Goal: Task Accomplishment & Management: Use online tool/utility

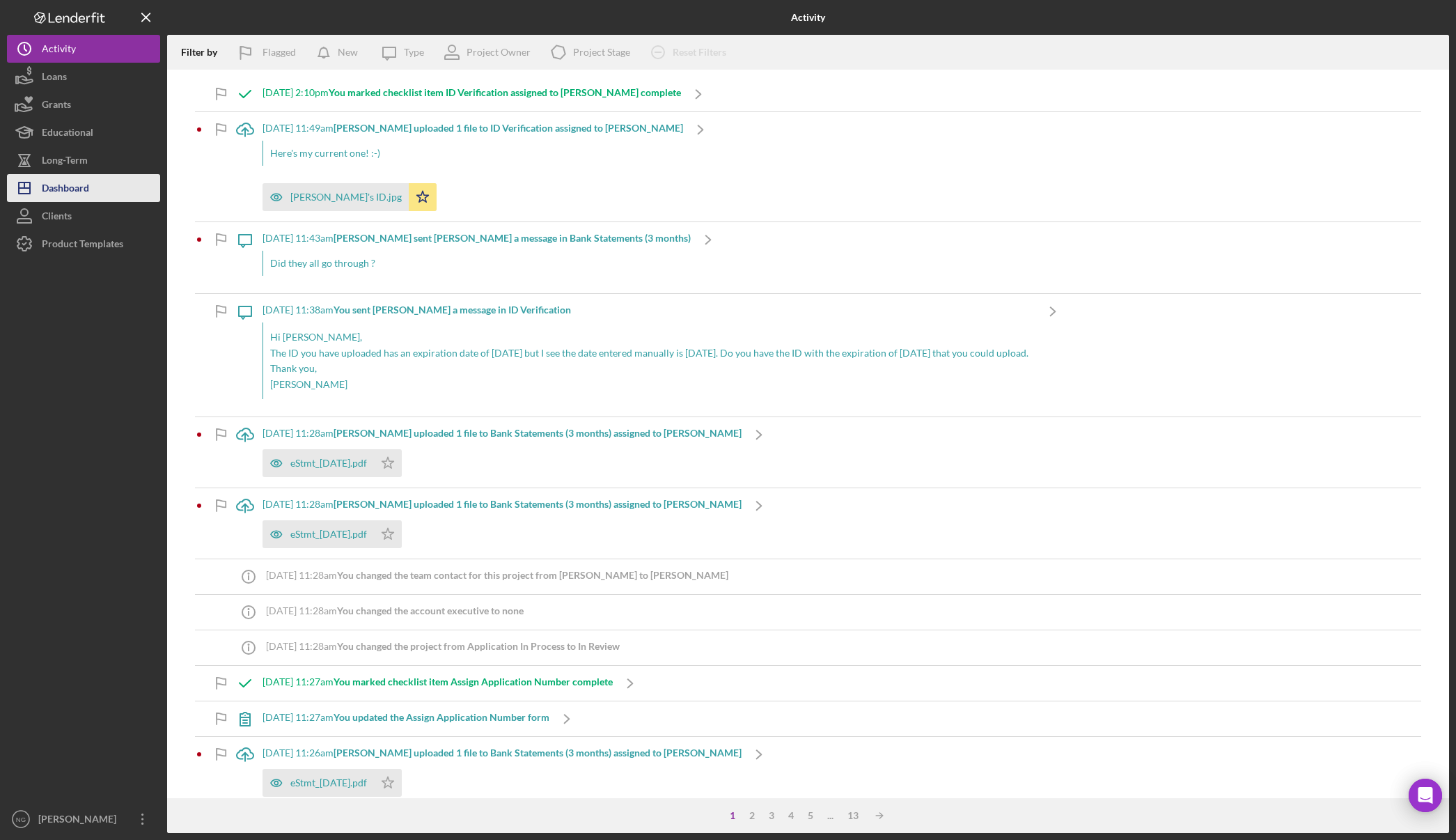
click at [78, 190] on div "Dashboard" at bounding box center [65, 190] width 47 height 31
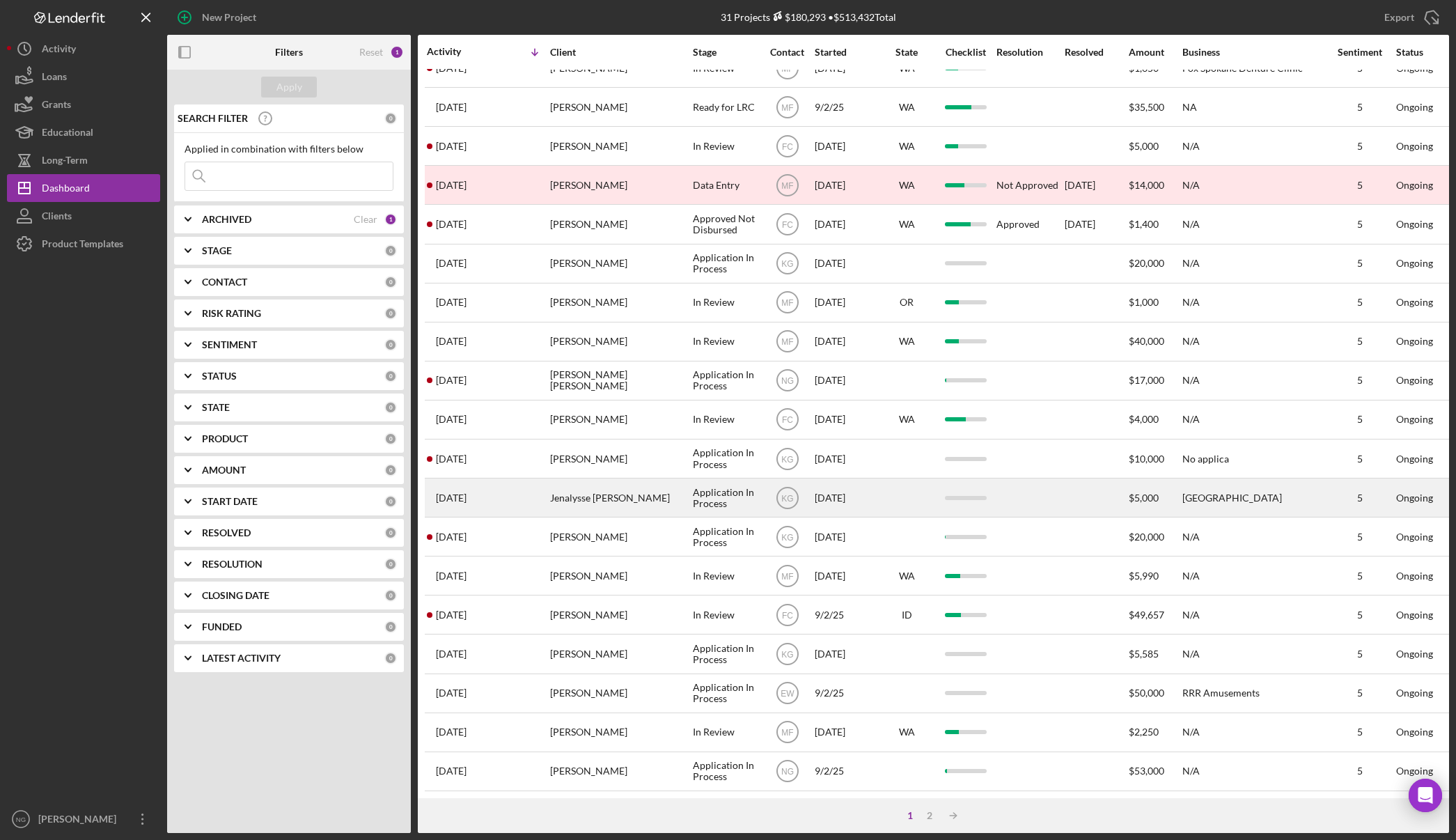
scroll to position [266, 0]
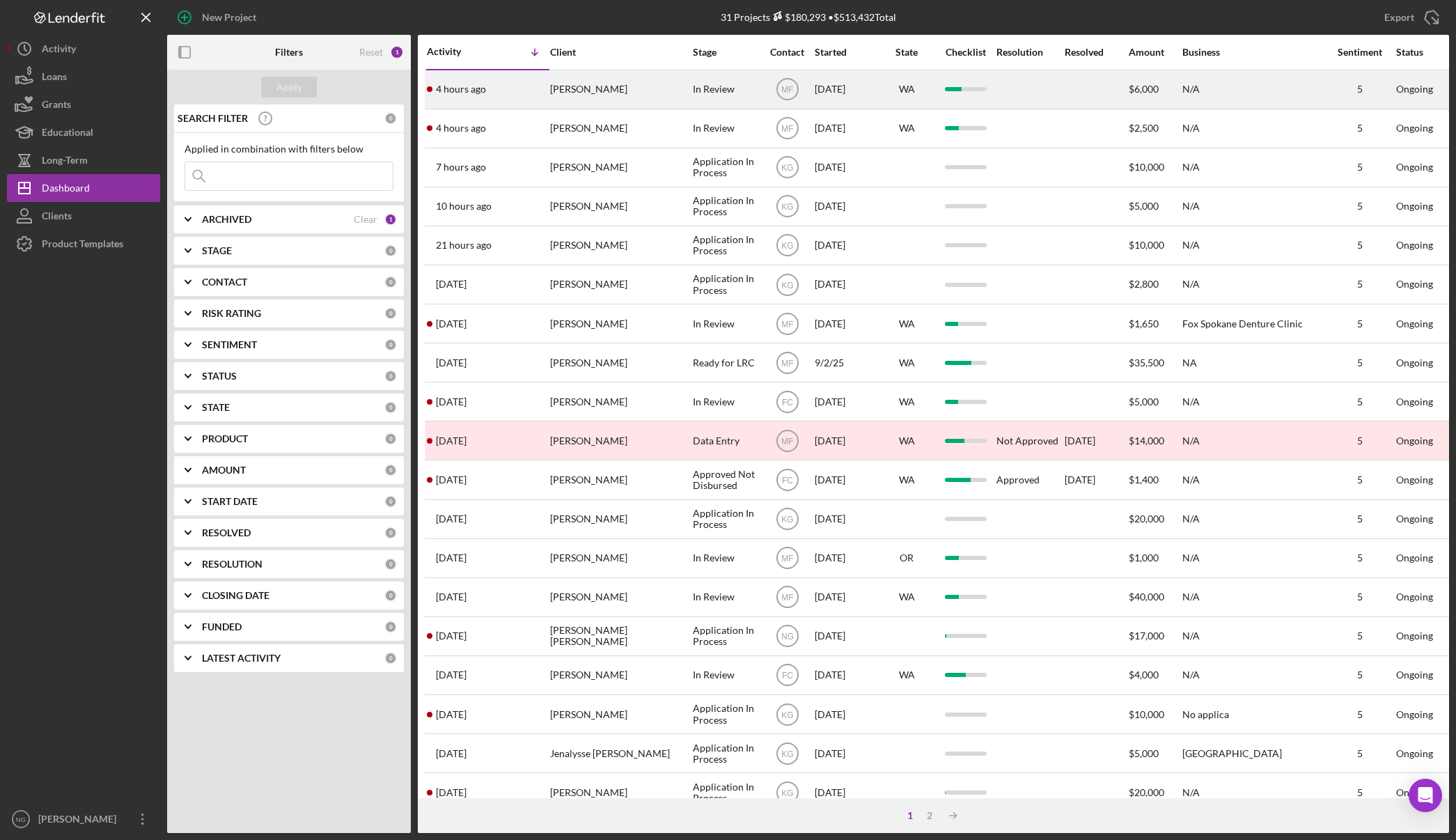
click at [592, 90] on div "[PERSON_NAME]" at bounding box center [620, 90] width 139 height 37
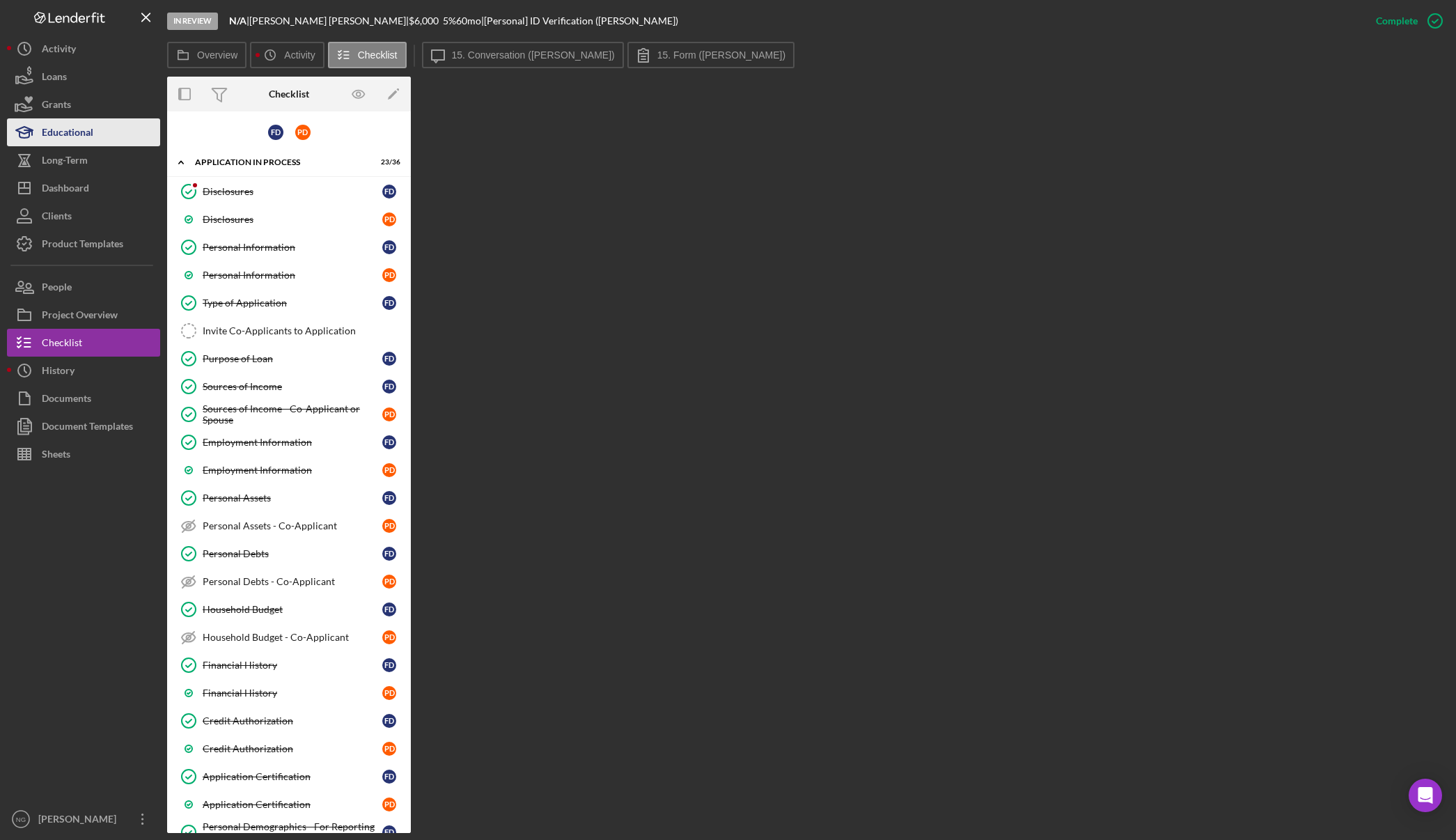
click at [78, 130] on div "Educational" at bounding box center [67, 134] width 51 height 31
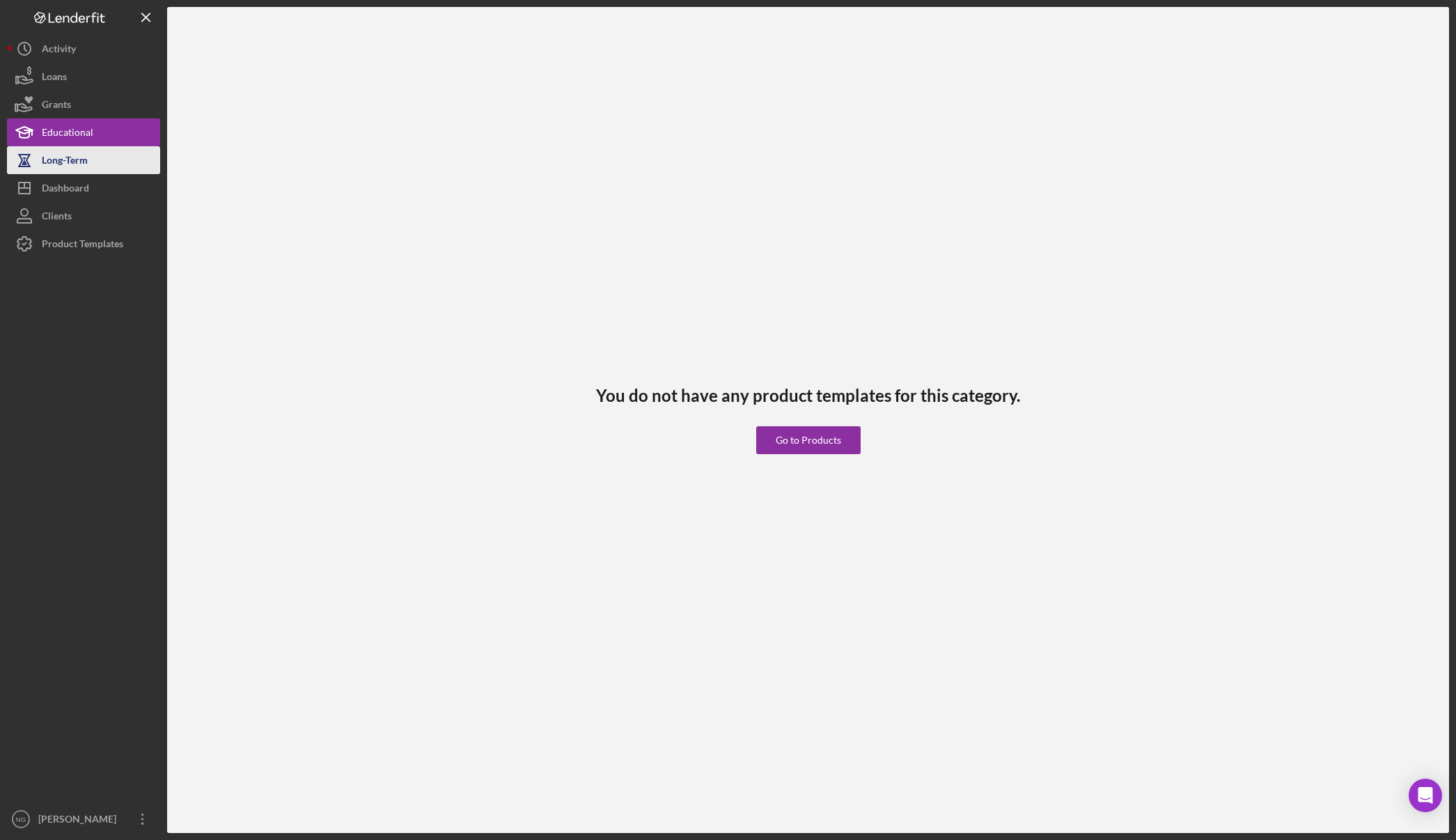
click at [77, 154] on div "Long-Term" at bounding box center [64, 162] width 46 height 31
click at [74, 179] on div "Dashboard" at bounding box center [65, 190] width 47 height 31
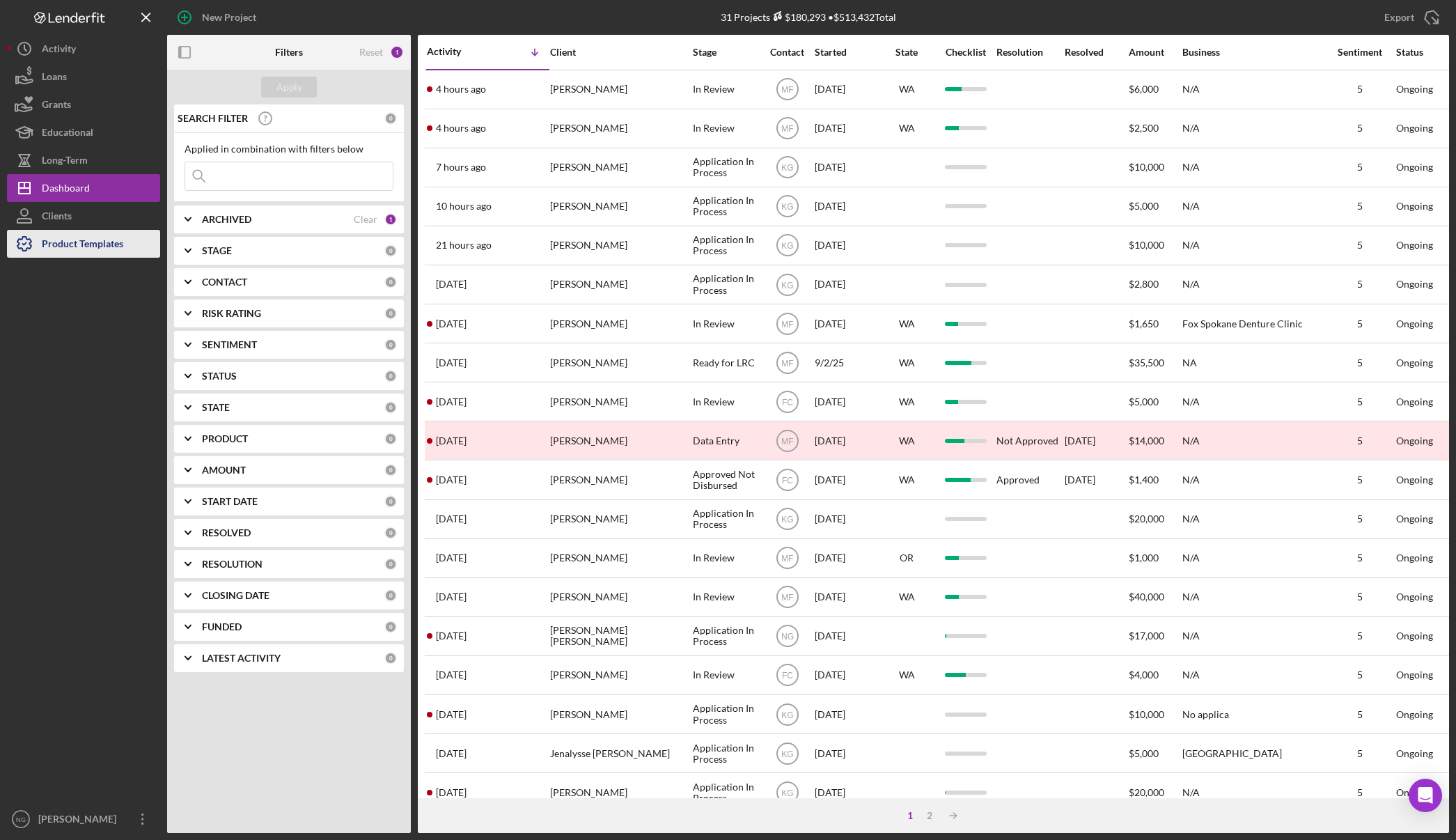
click at [86, 240] on div "Product Templates" at bounding box center [82, 245] width 82 height 31
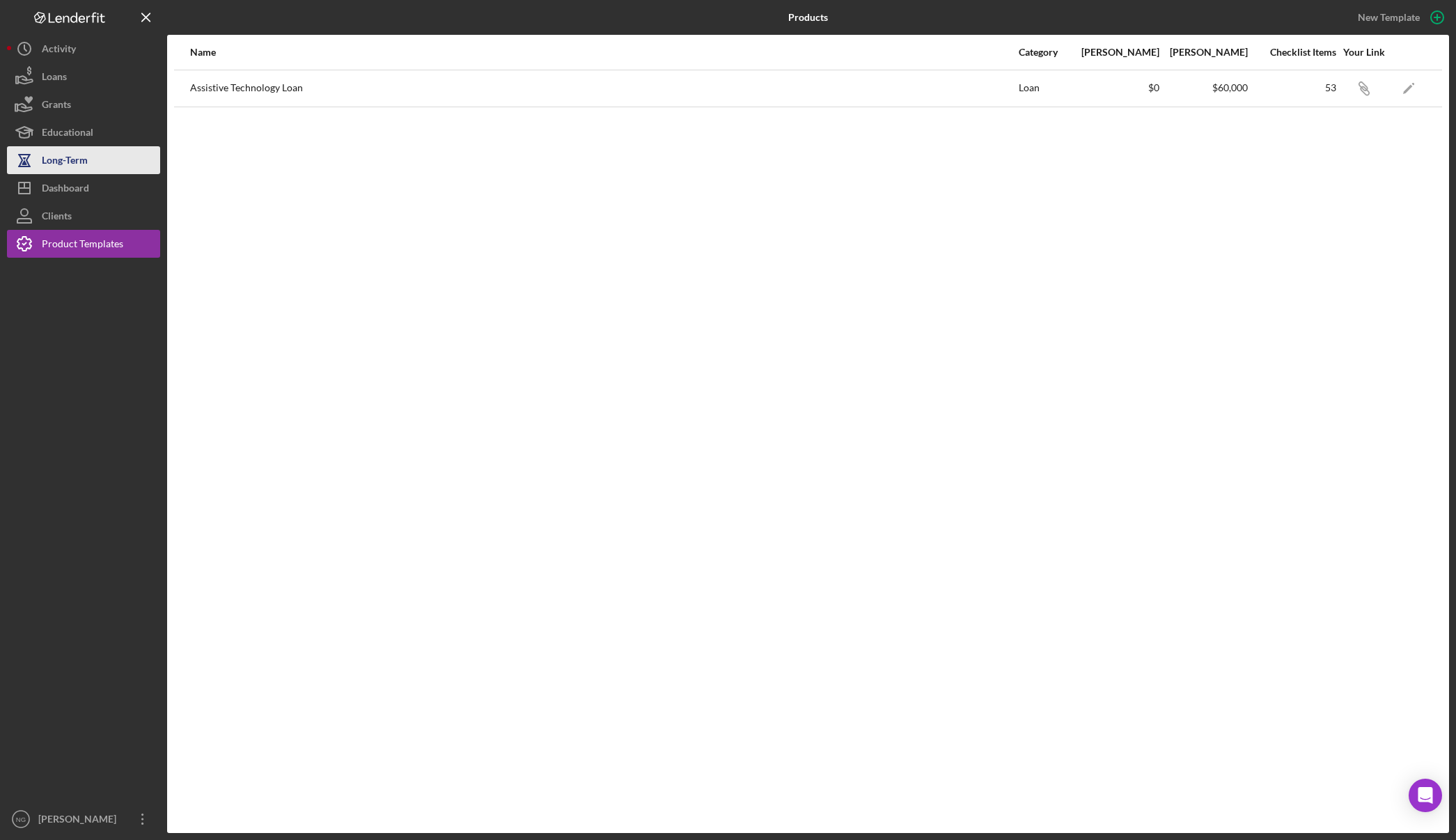
click at [50, 166] on div "Long-Term" at bounding box center [64, 162] width 46 height 31
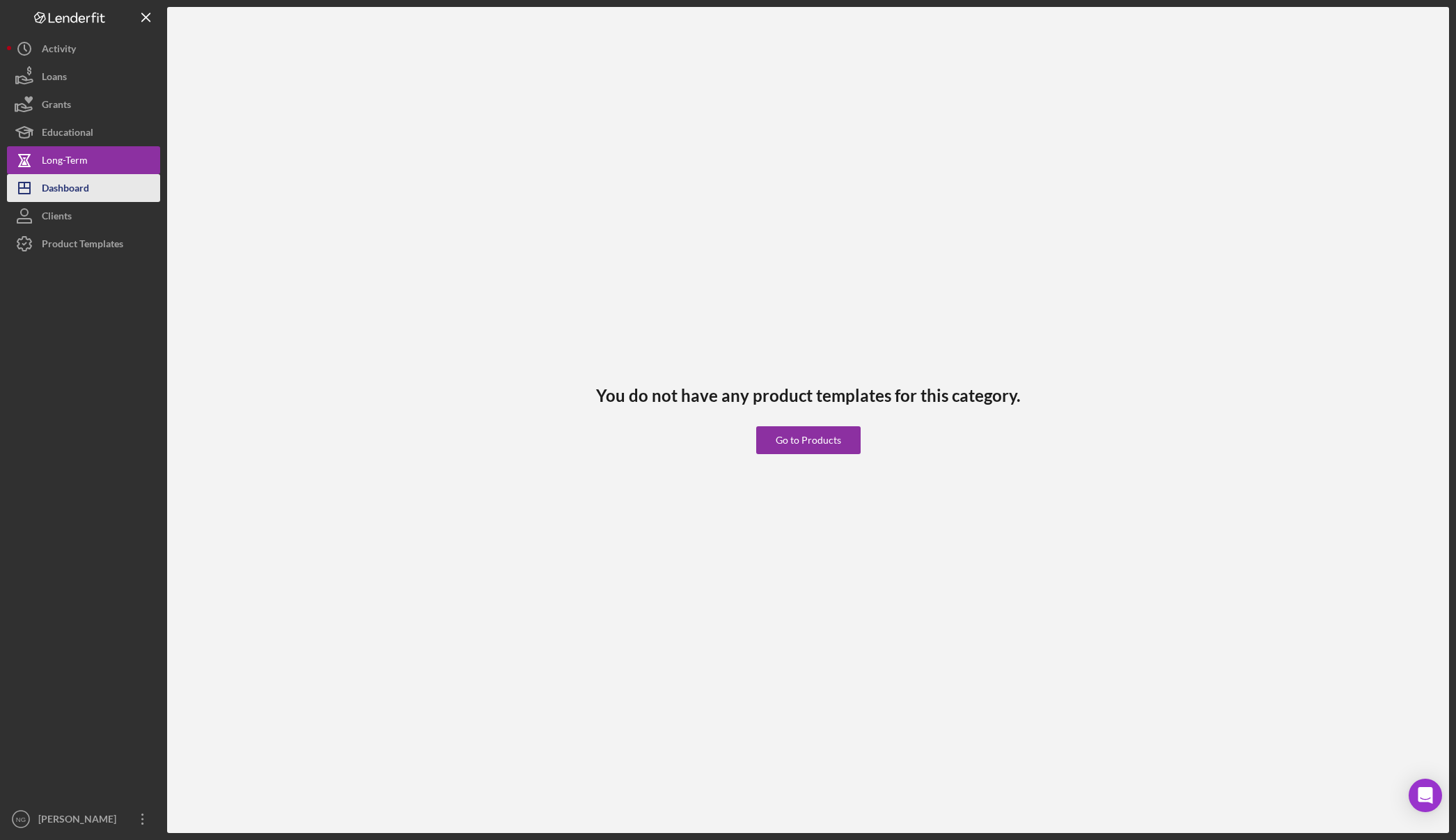
click at [58, 189] on div "Dashboard" at bounding box center [65, 190] width 47 height 31
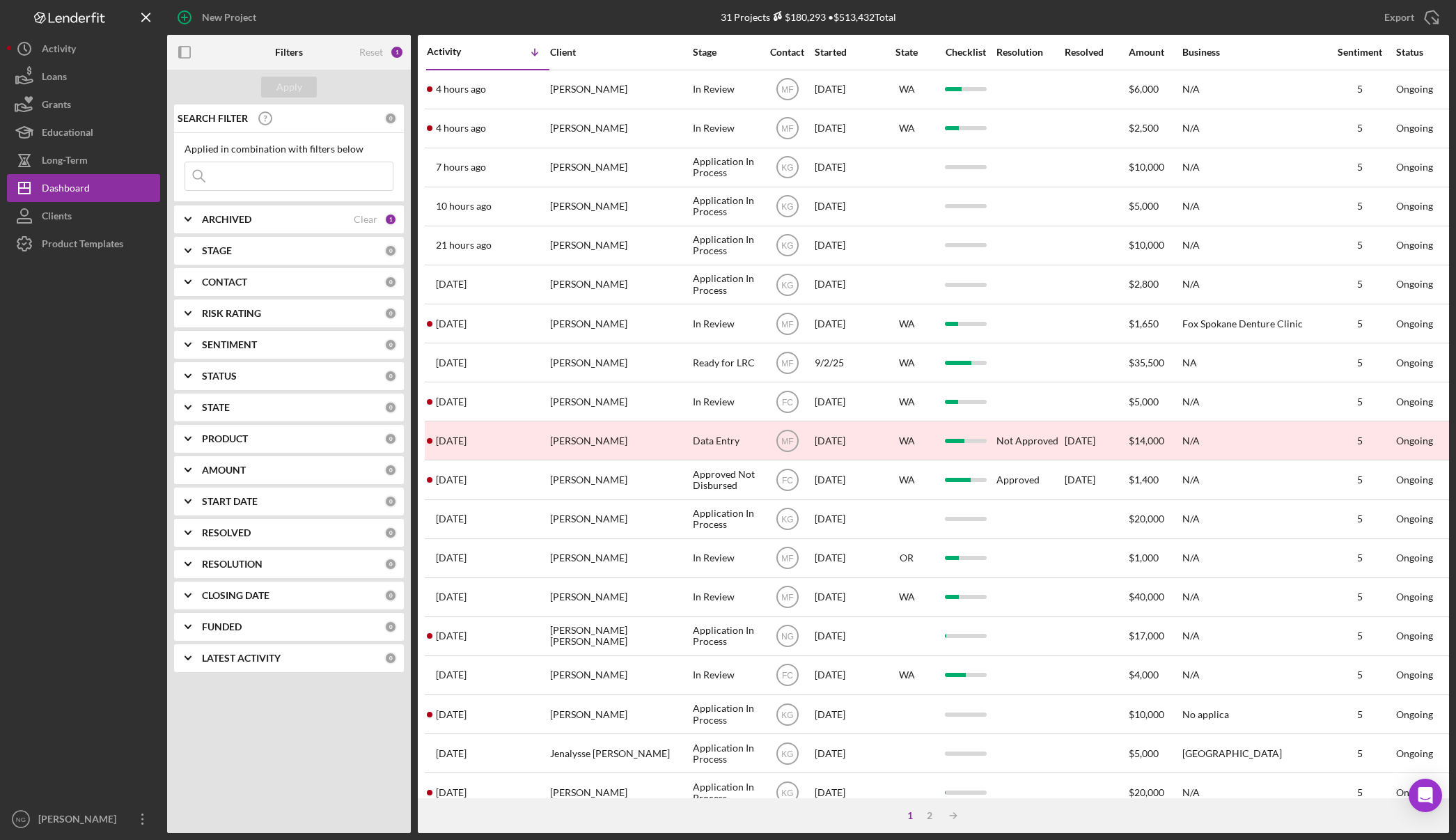
click at [89, 445] on div at bounding box center [84, 531] width 154 height 548
click at [82, 186] on div "Dashboard" at bounding box center [66, 190] width 48 height 31
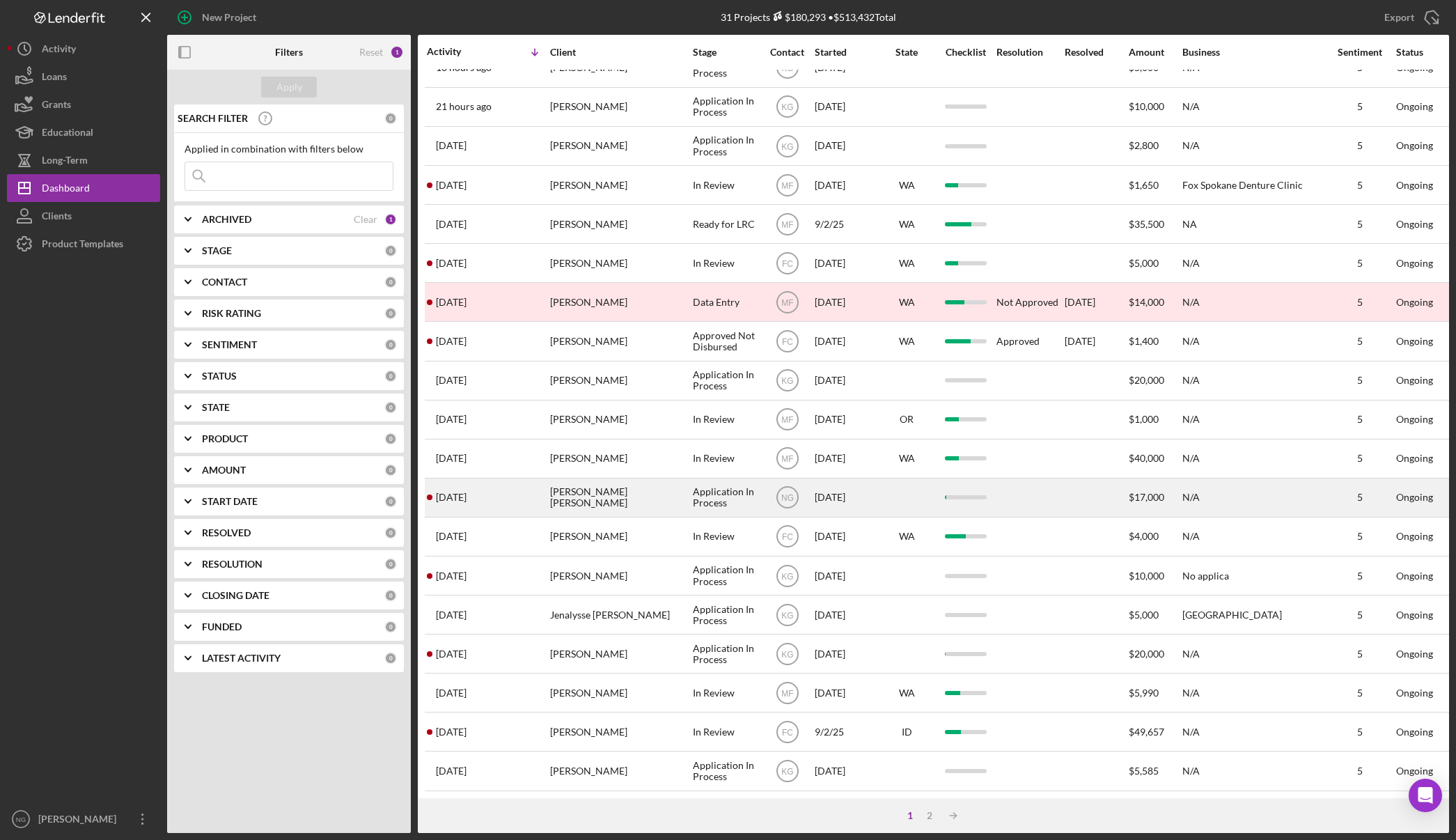
scroll to position [139, 0]
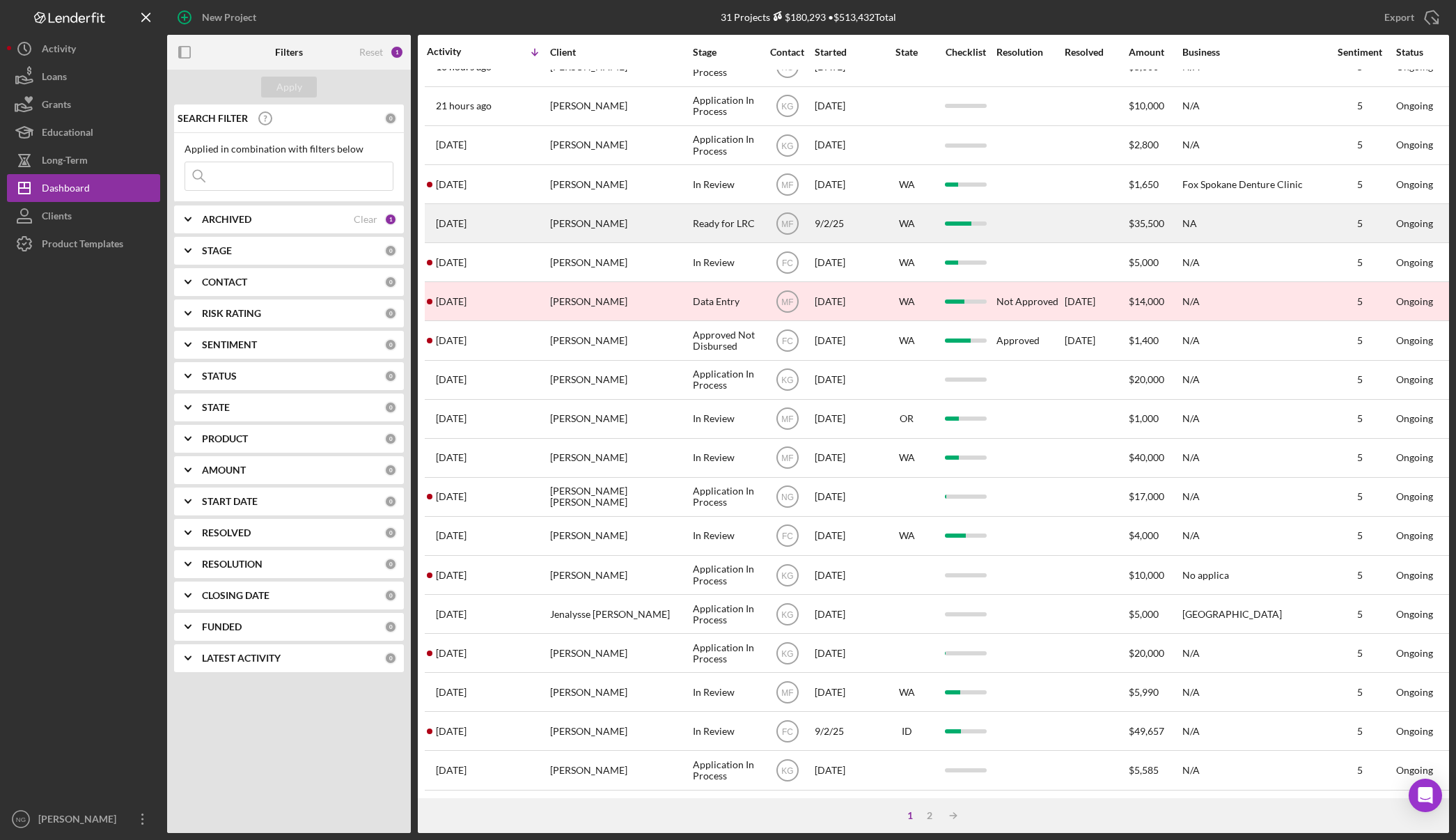
click at [592, 235] on div "[PERSON_NAME]" at bounding box center [620, 223] width 139 height 37
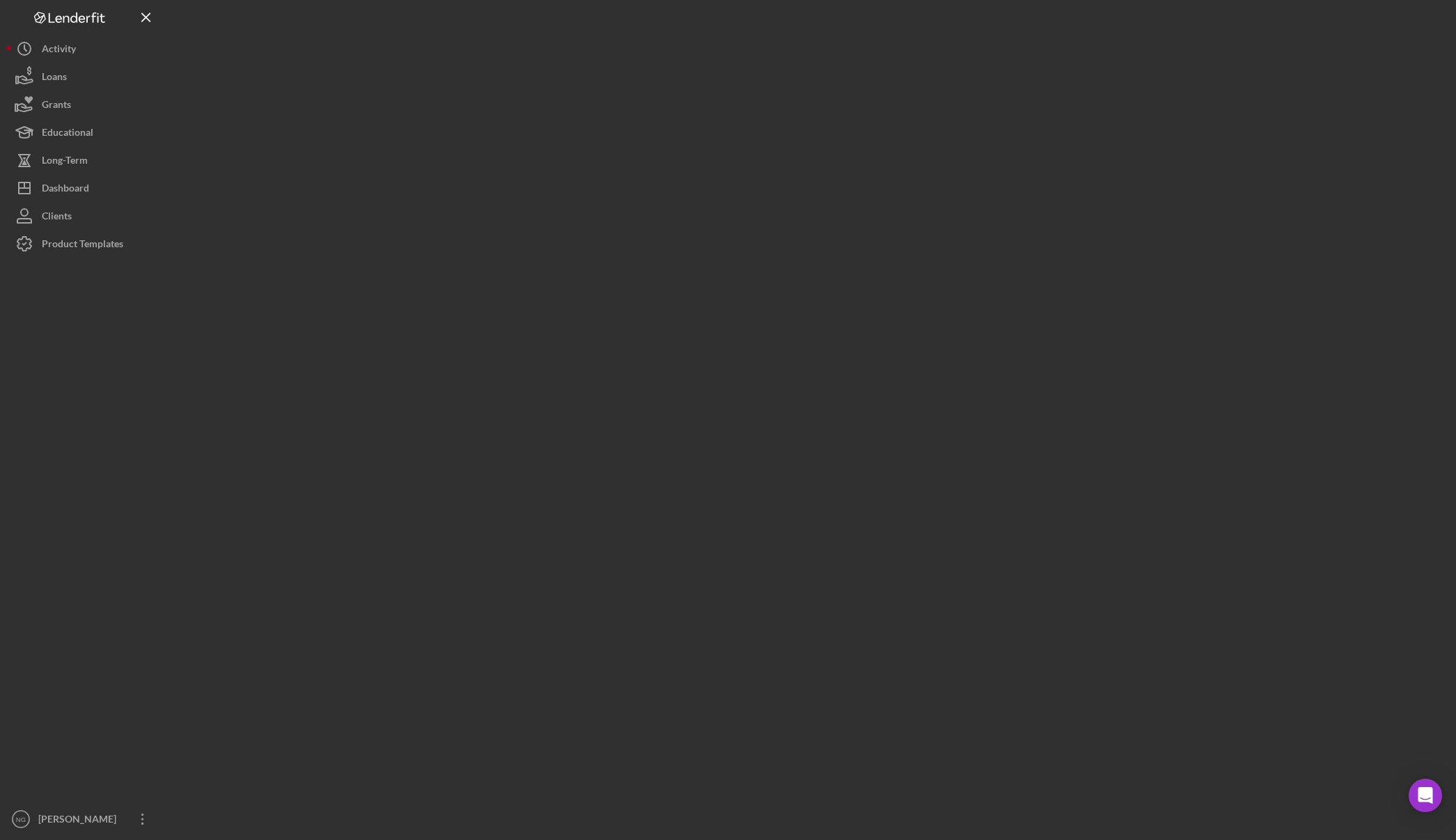
click at [592, 234] on div at bounding box center [808, 417] width 1282 height 834
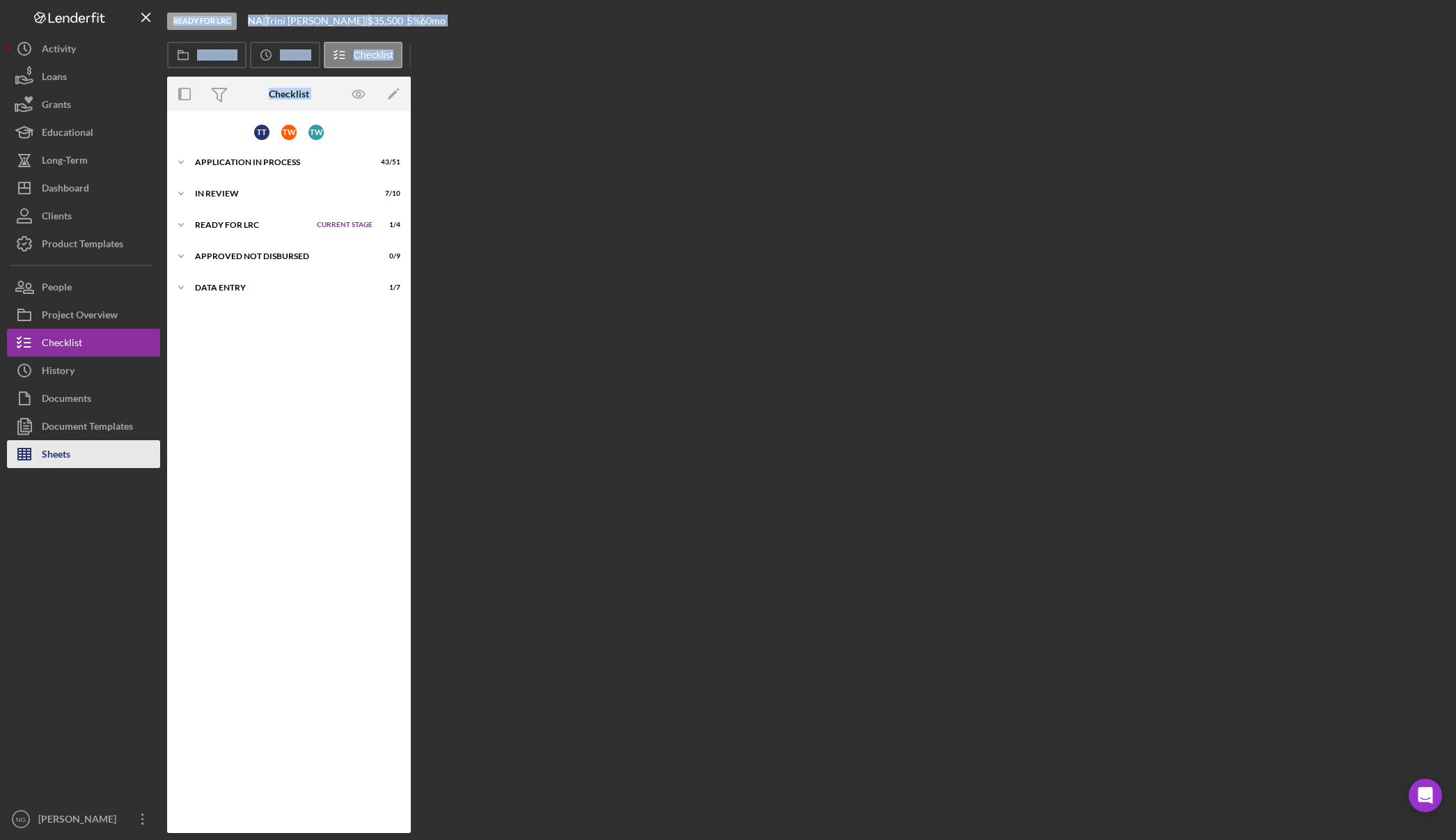
click at [75, 455] on button "Sheets" at bounding box center [84, 454] width 154 height 28
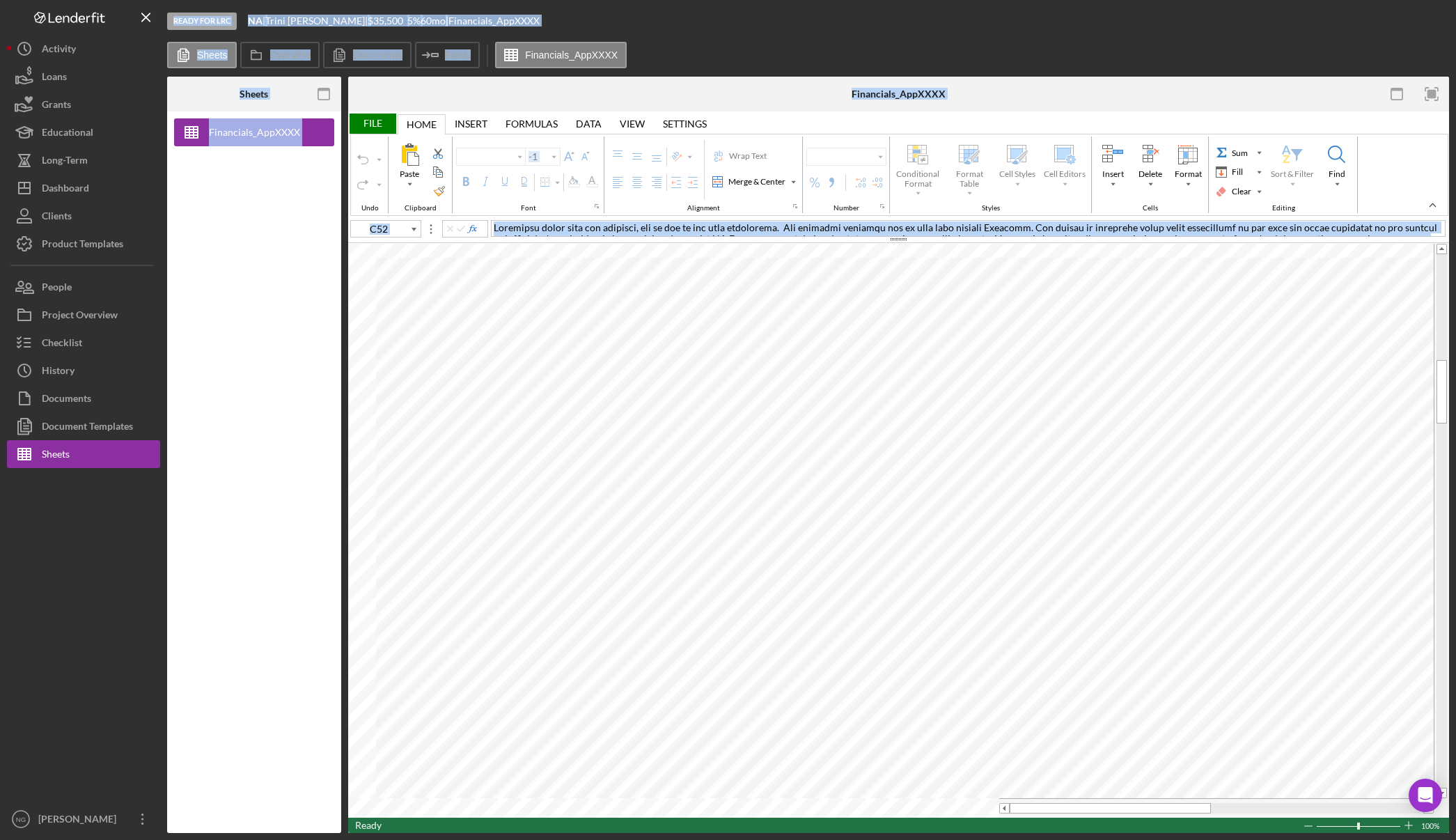
type input "Arial"
type input "11"
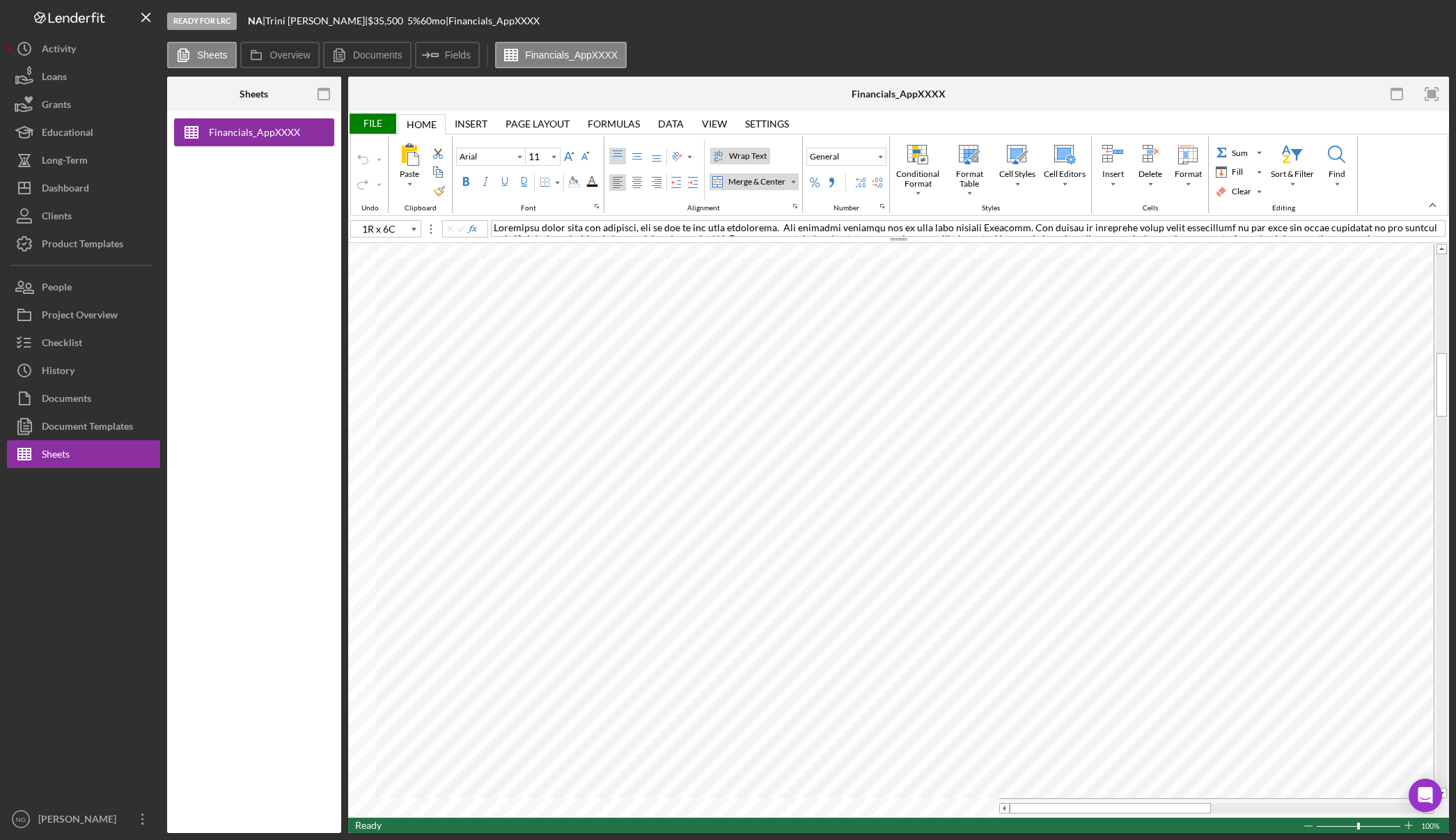
type input "C52"
type input "Calibri"
type input "I53"
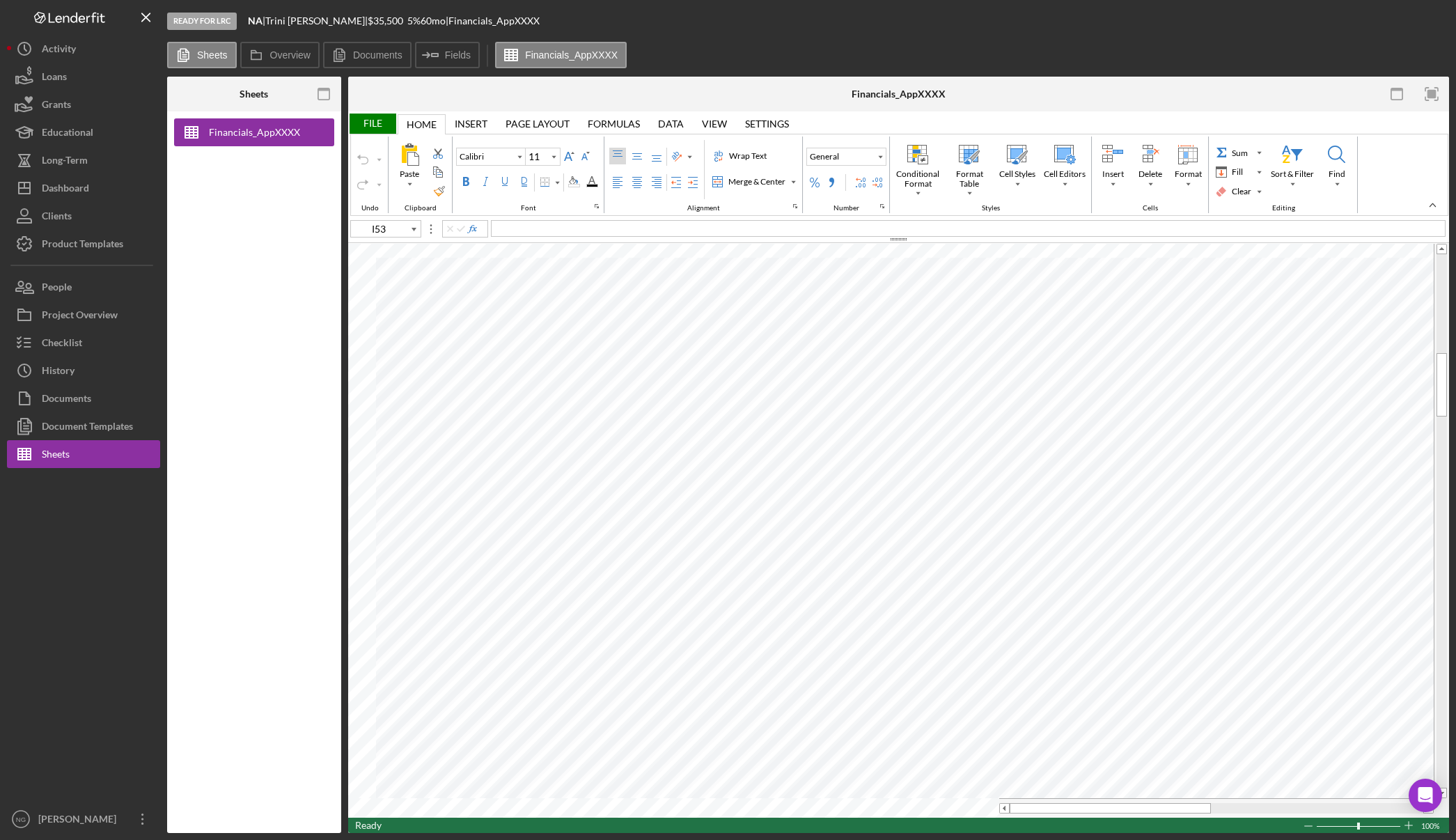
type input "Arial"
click at [796, 182] on div "Merge & Center" at bounding box center [793, 182] width 7 height 7
click at [781, 224] on div "Merge Across" at bounding box center [762, 226] width 56 height 13
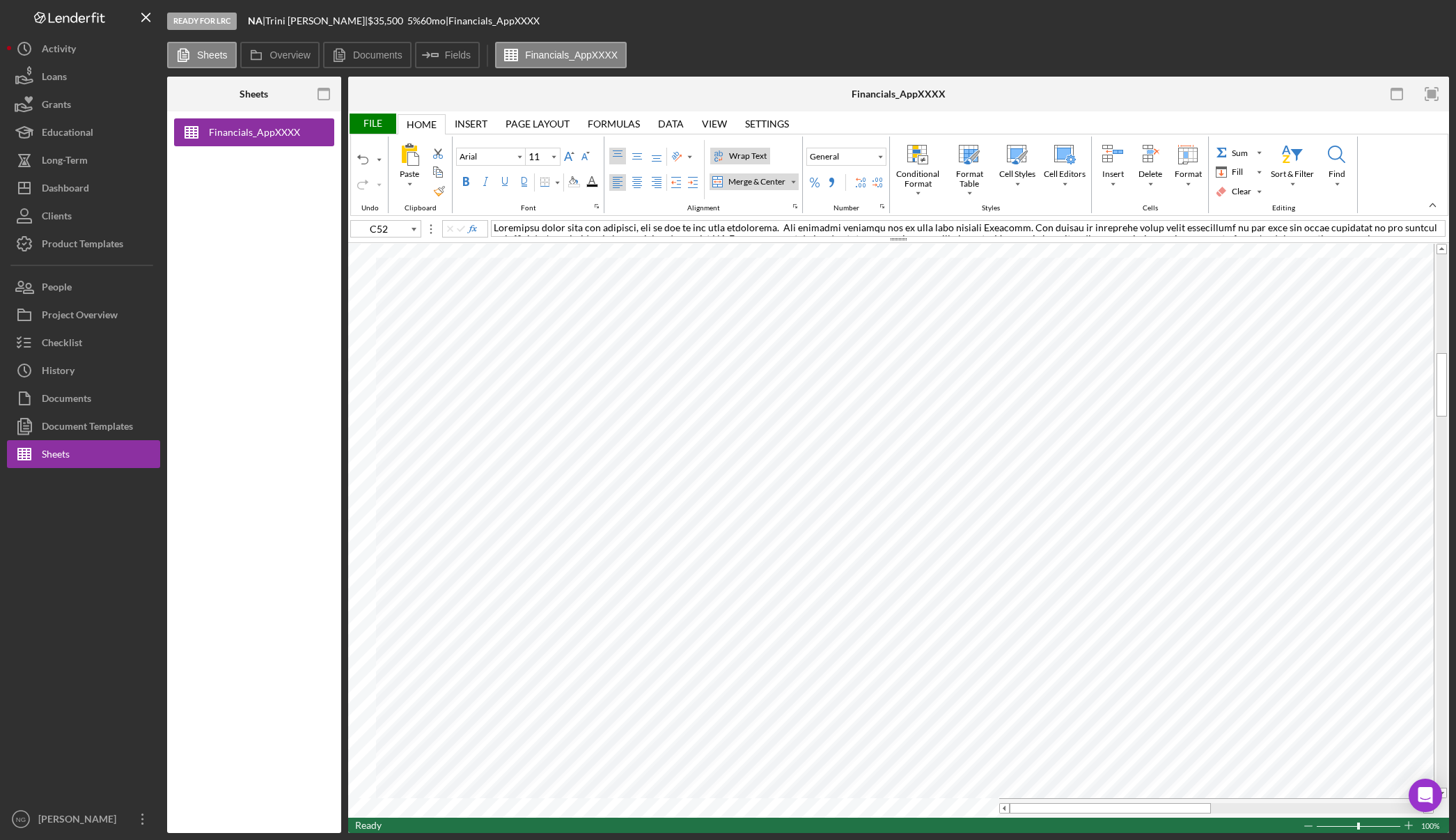
click at [796, 185] on div "Merge & Center" at bounding box center [793, 182] width 7 height 7
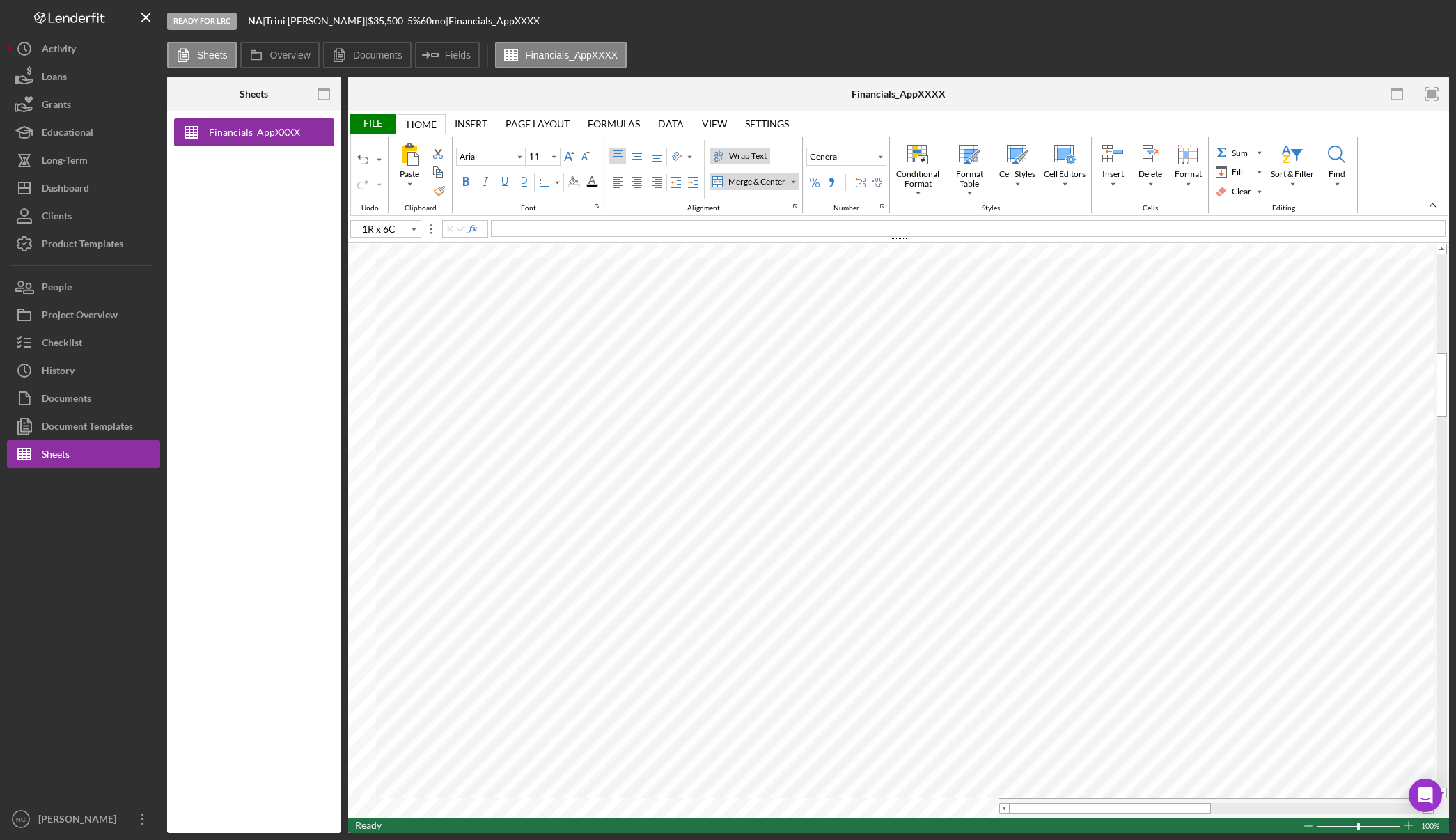
type input "C53"
click at [368, 158] on div "Undo" at bounding box center [363, 159] width 11 height 11
type input "Calibri"
type input "11"
type input "Arial"
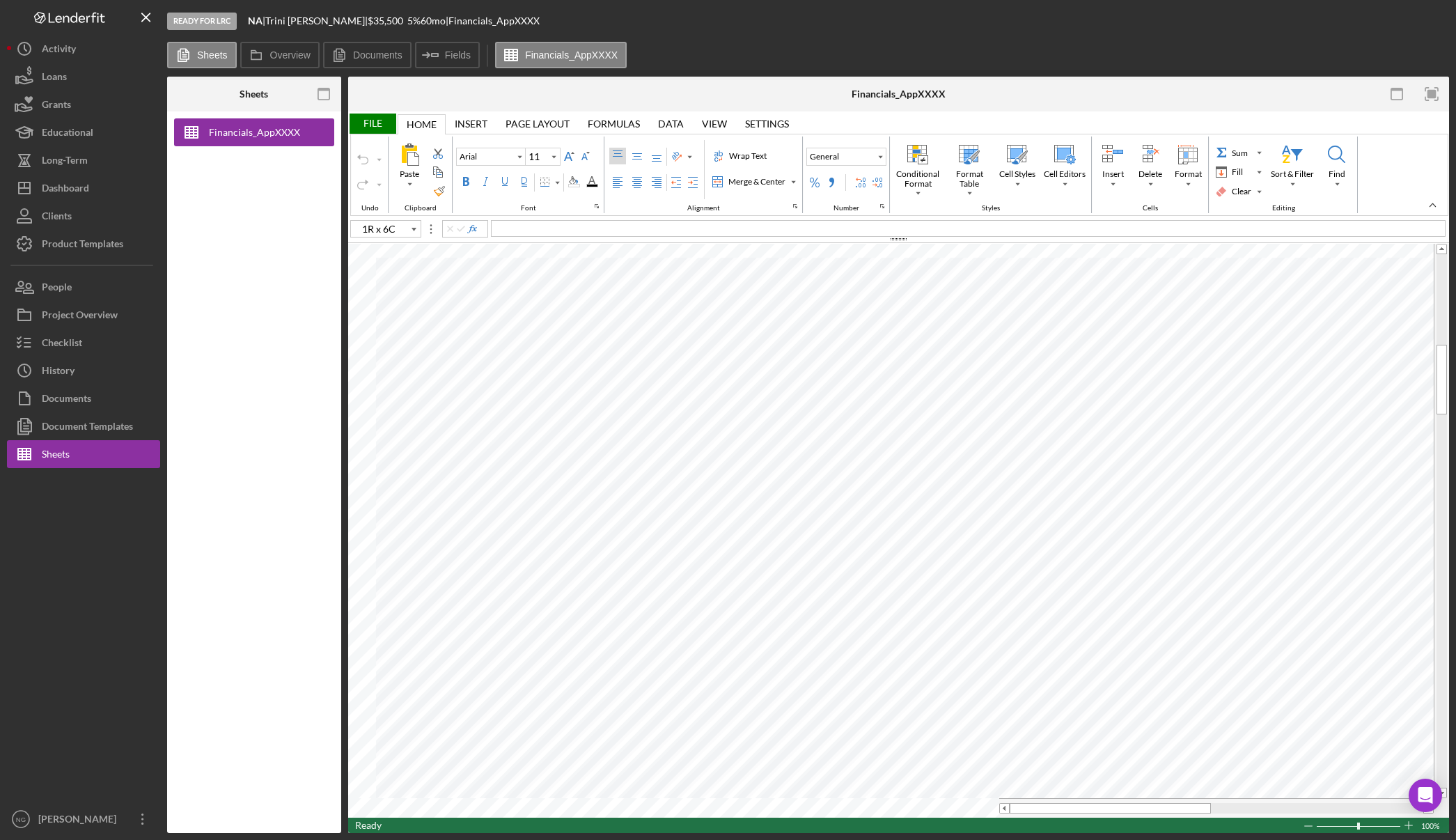
type input "C53"
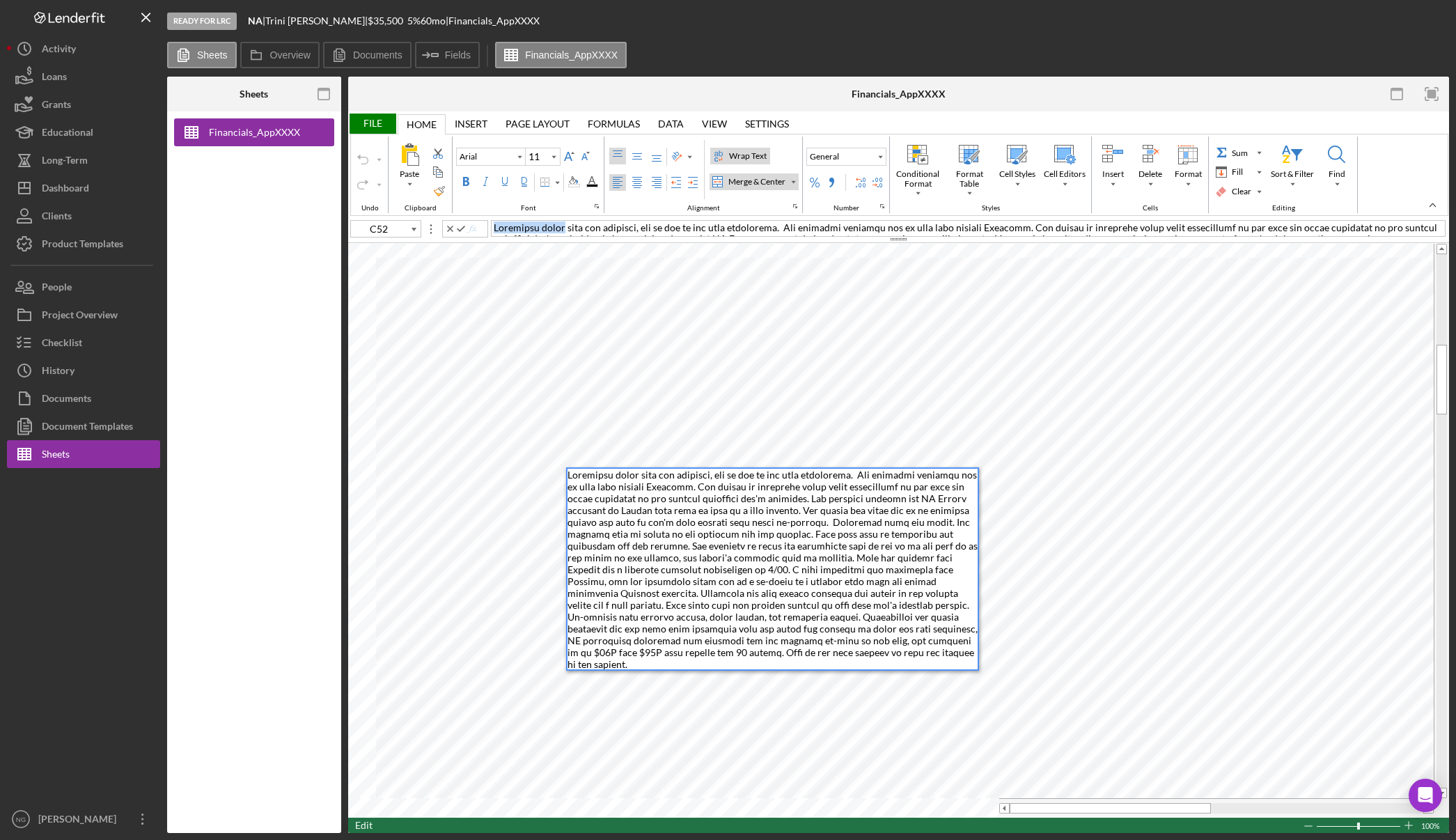
drag, startPoint x: 493, startPoint y: 227, endPoint x: 555, endPoint y: 230, distance: 62.1
click at [555, 230] on span at bounding box center [967, 261] width 947 height 79
copy span "Applicant lives"
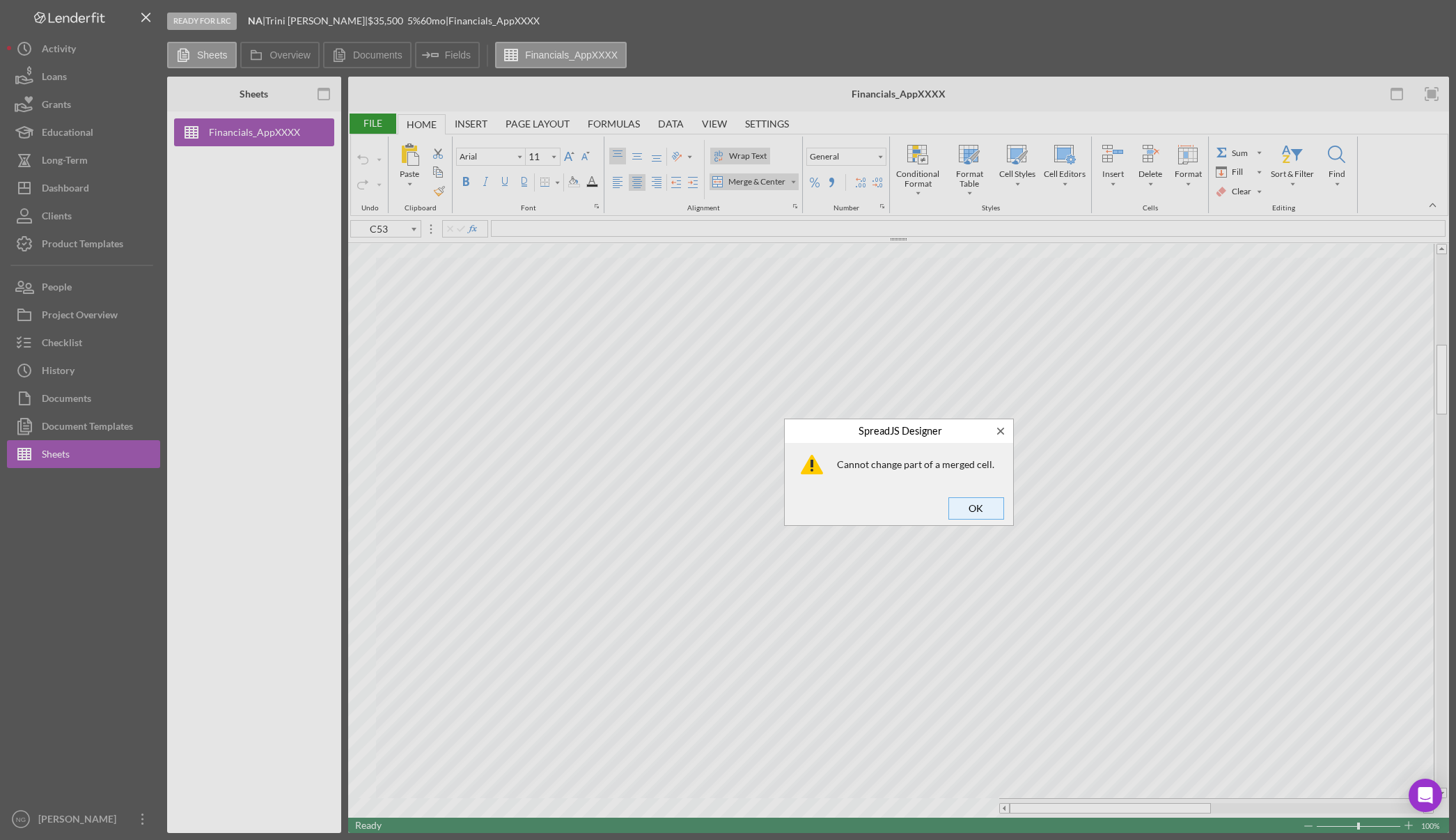
click at [998, 510] on span "OK" at bounding box center [975, 509] width 46 height 19
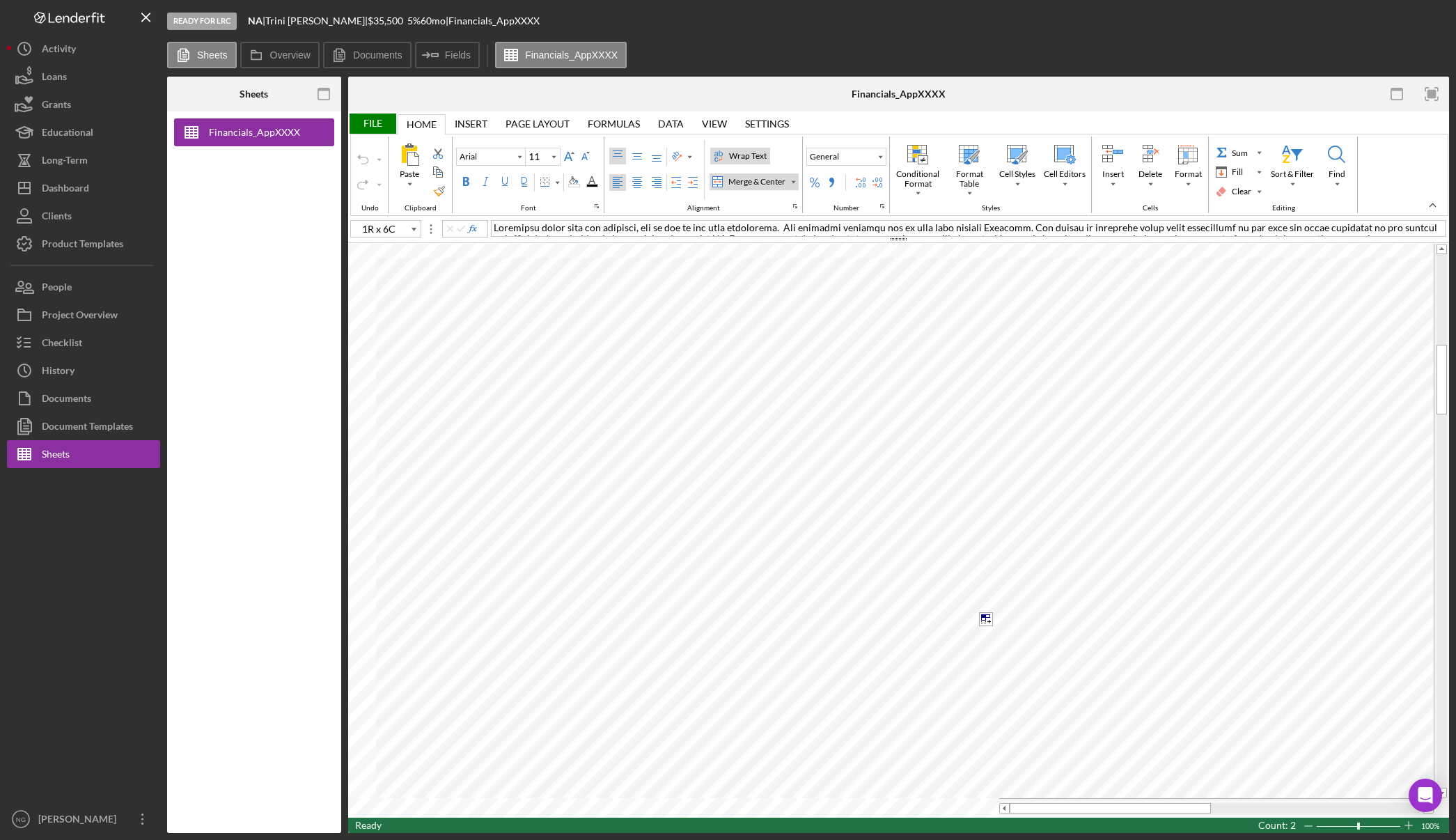
type input "C53"
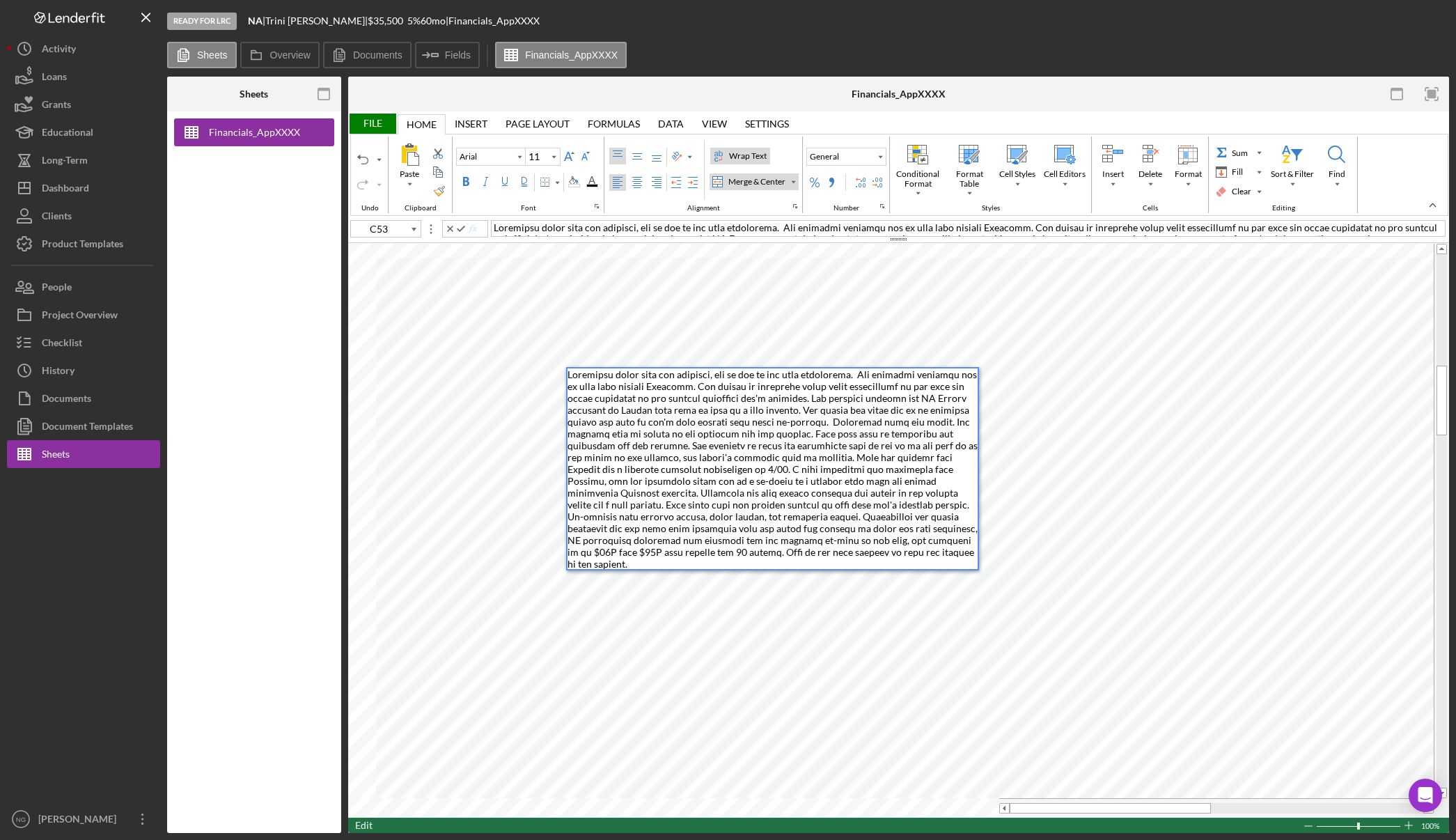
drag, startPoint x: 872, startPoint y: 557, endPoint x: 611, endPoint y: 378, distance: 316.5
click at [611, 378] on div at bounding box center [772, 470] width 410 height 202
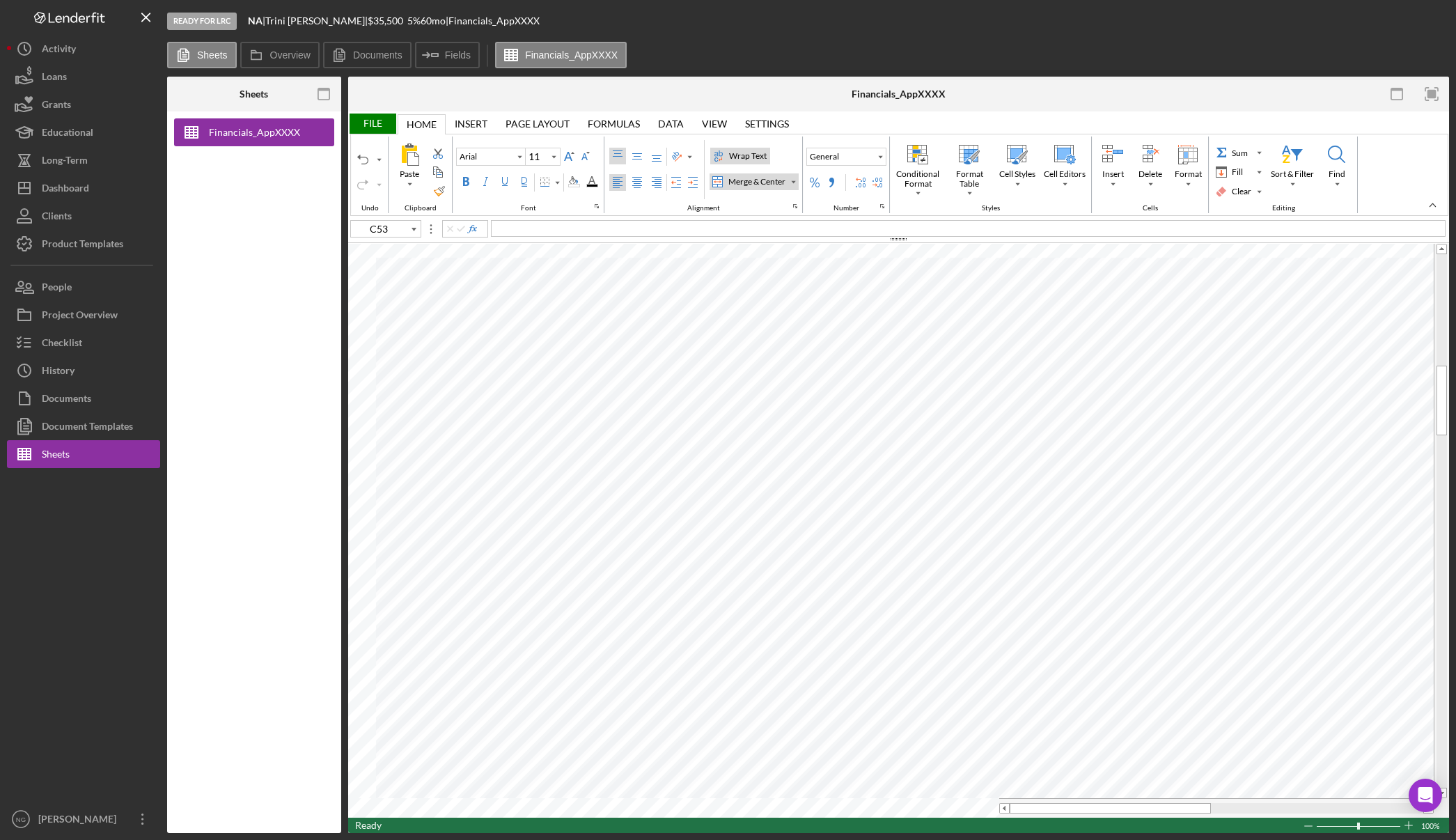
click at [369, 117] on div "File" at bounding box center [372, 123] width 48 height 20
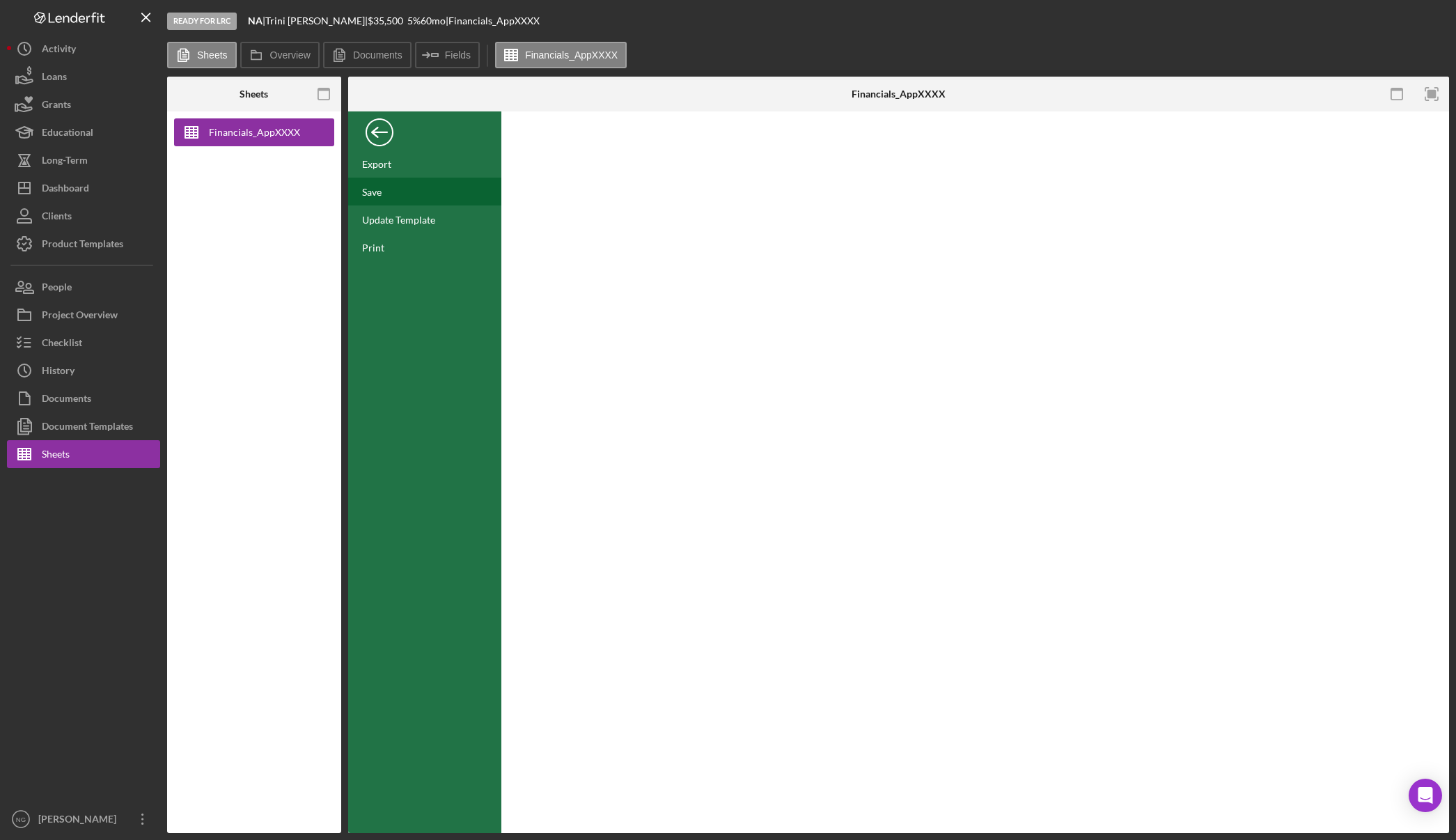
click at [378, 192] on div "Save" at bounding box center [372, 192] width 19 height 12
click at [82, 429] on div "Document Templates" at bounding box center [87, 428] width 91 height 31
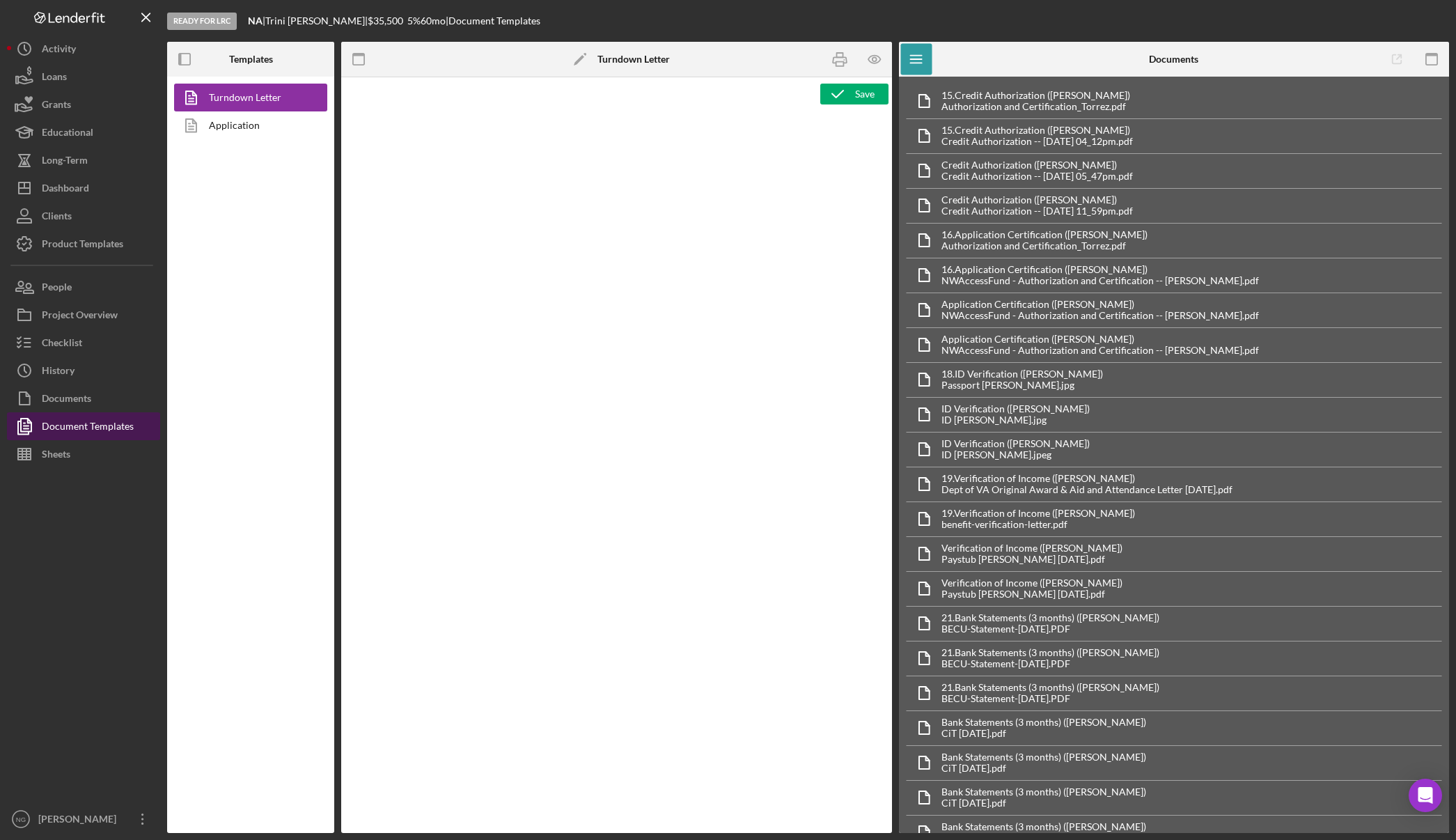
type textarea "<p style="margin: 0in; font-size: 12pt; font-family: Arial, sans-serif;"><br><i…"
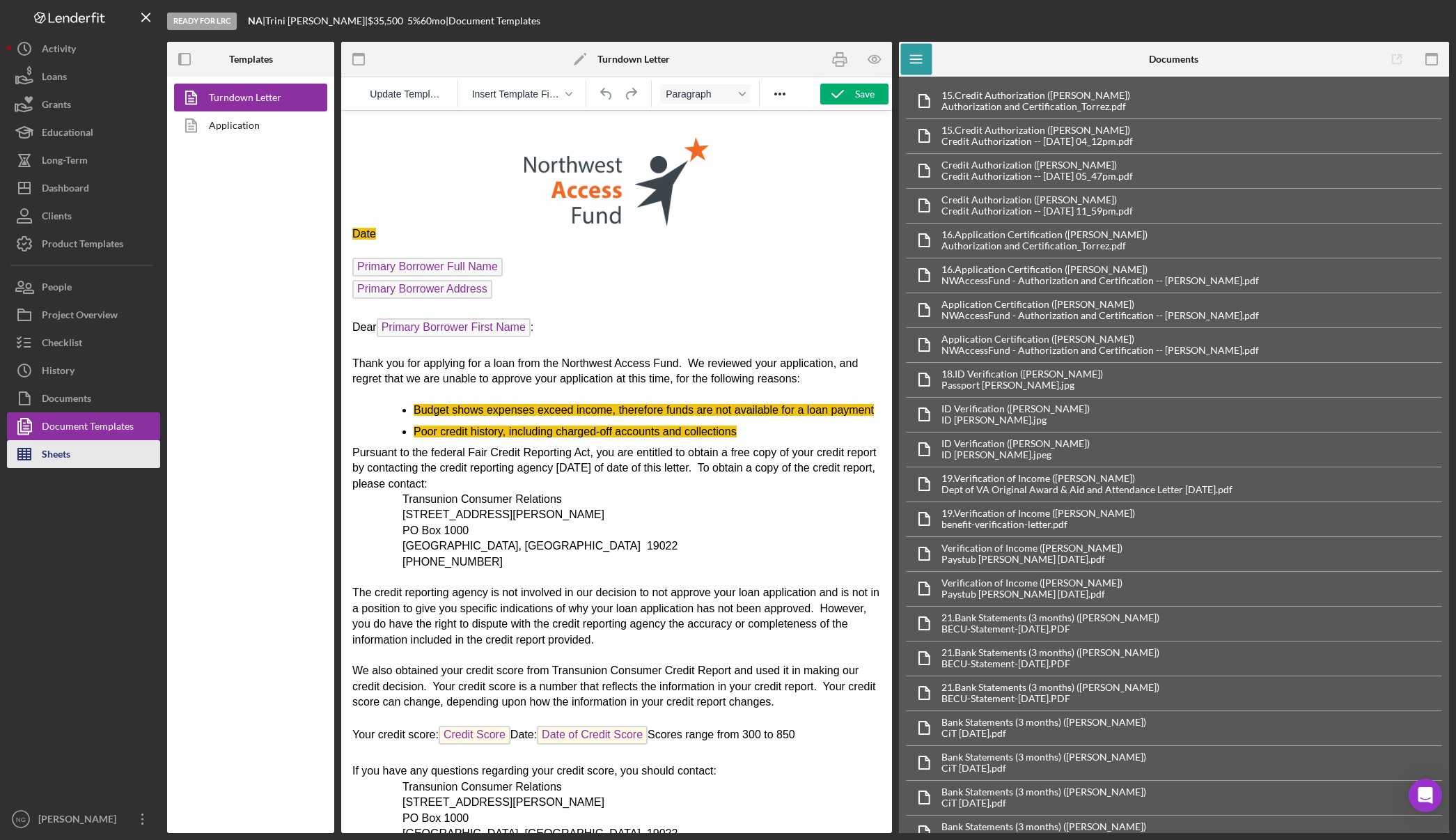
click at [87, 446] on button "Sheets" at bounding box center [84, 454] width 154 height 28
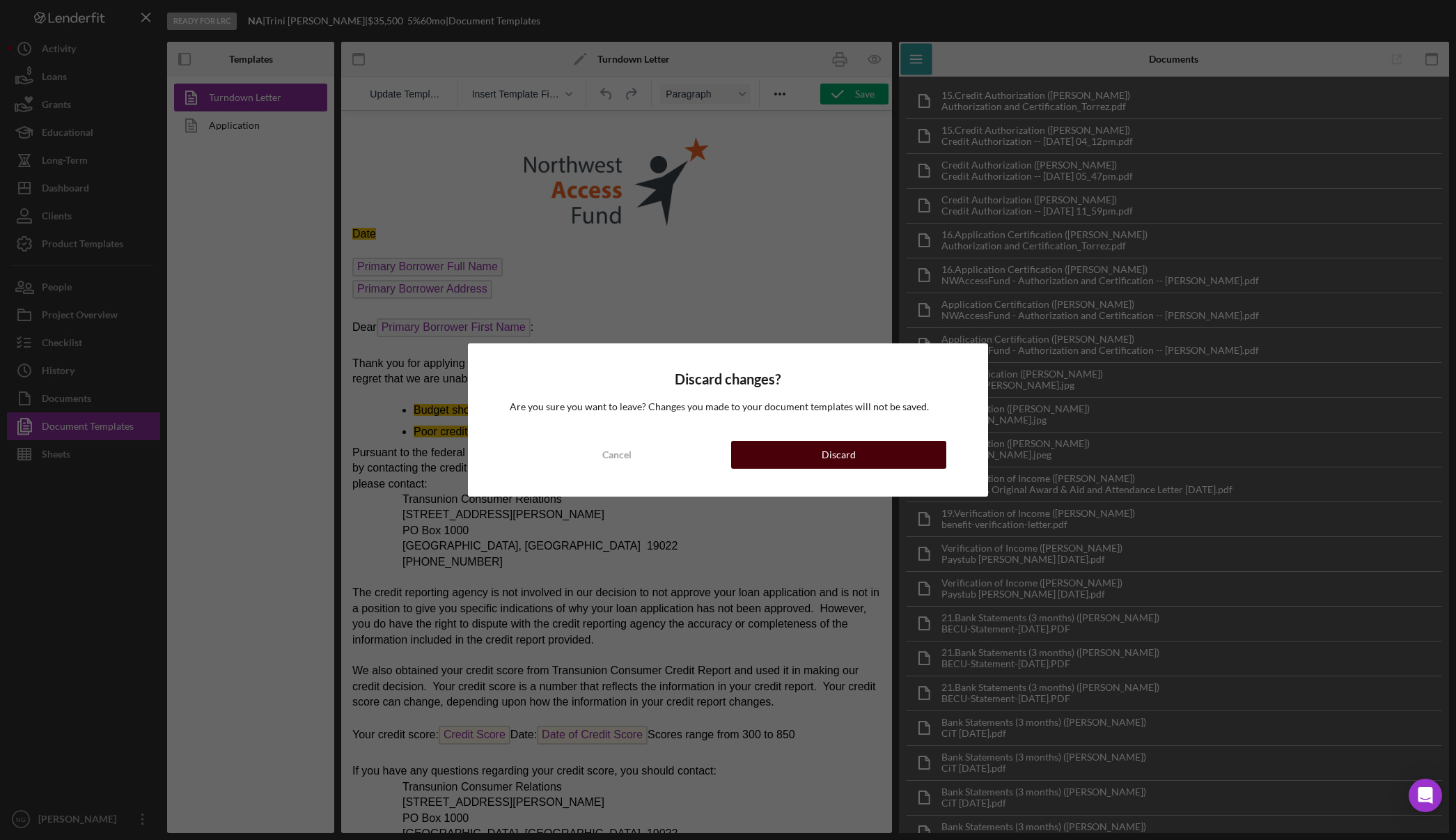
click at [883, 459] on button "Discard" at bounding box center [838, 454] width 215 height 28
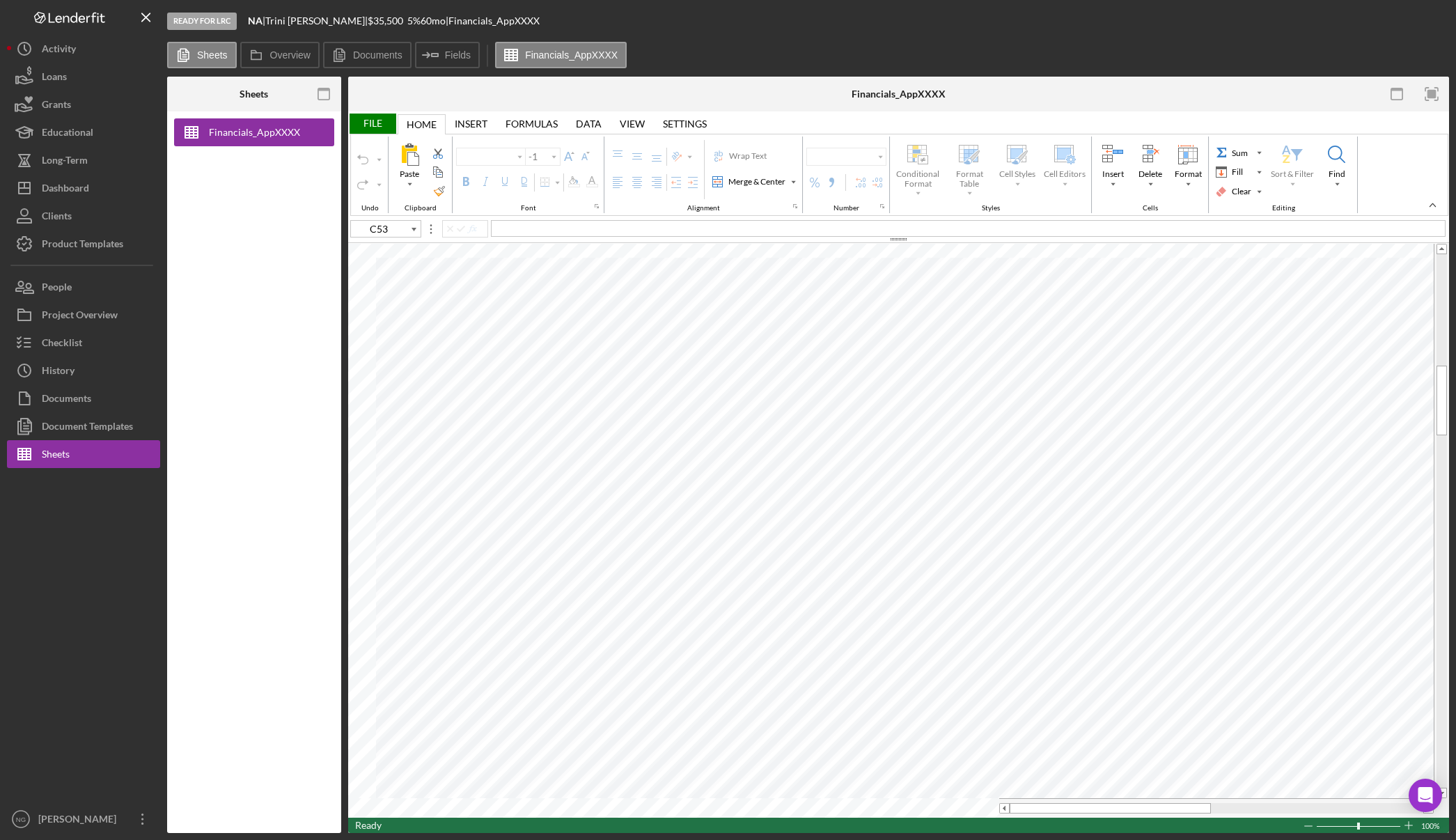
type input "Arial"
type input "11"
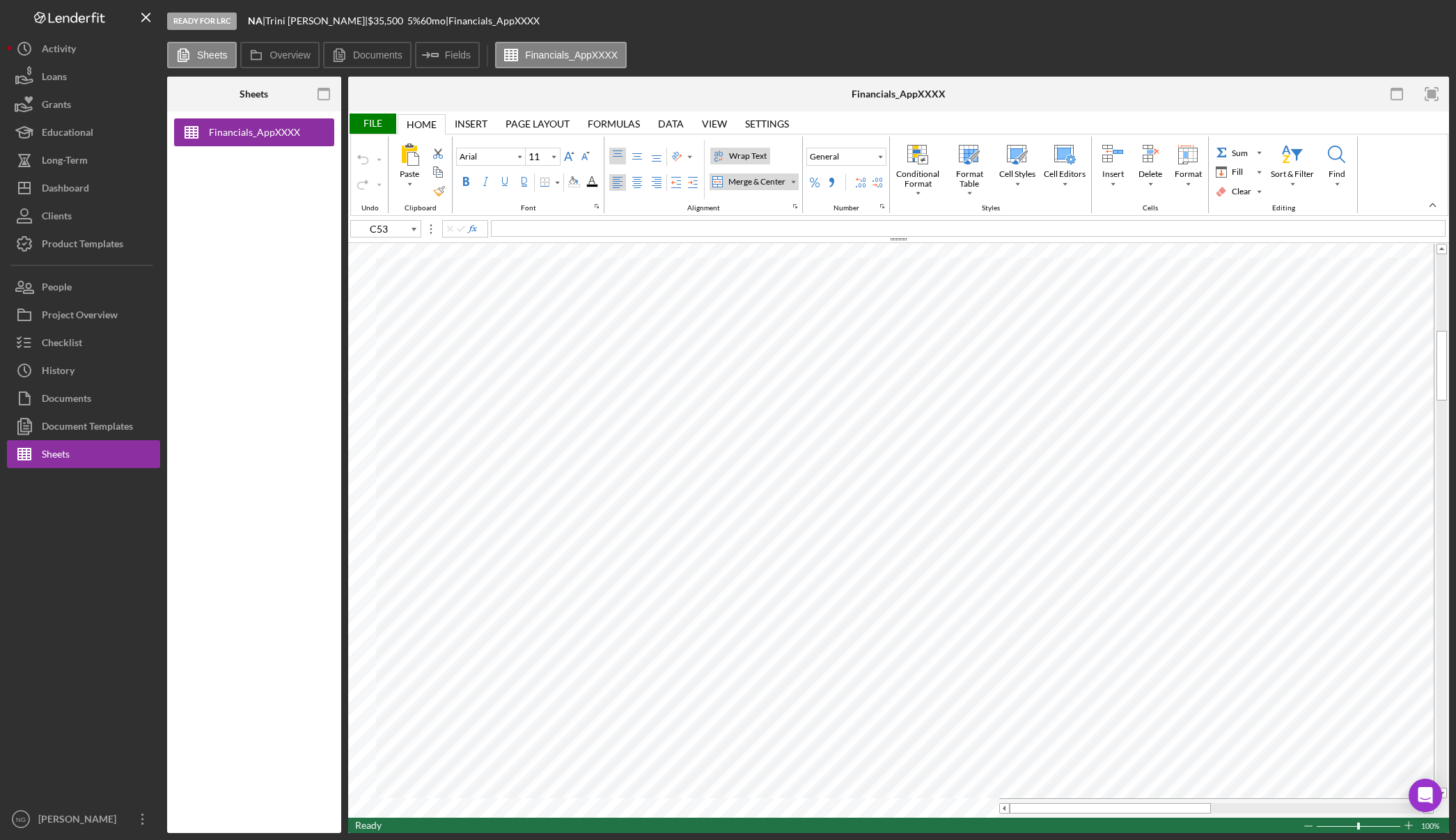
type input "E79"
type input "10"
click at [302, 470] on div "Financials_AppXXXX" at bounding box center [254, 472] width 174 height 722
click at [63, 584] on div at bounding box center [84, 637] width 154 height 338
type input "G15"
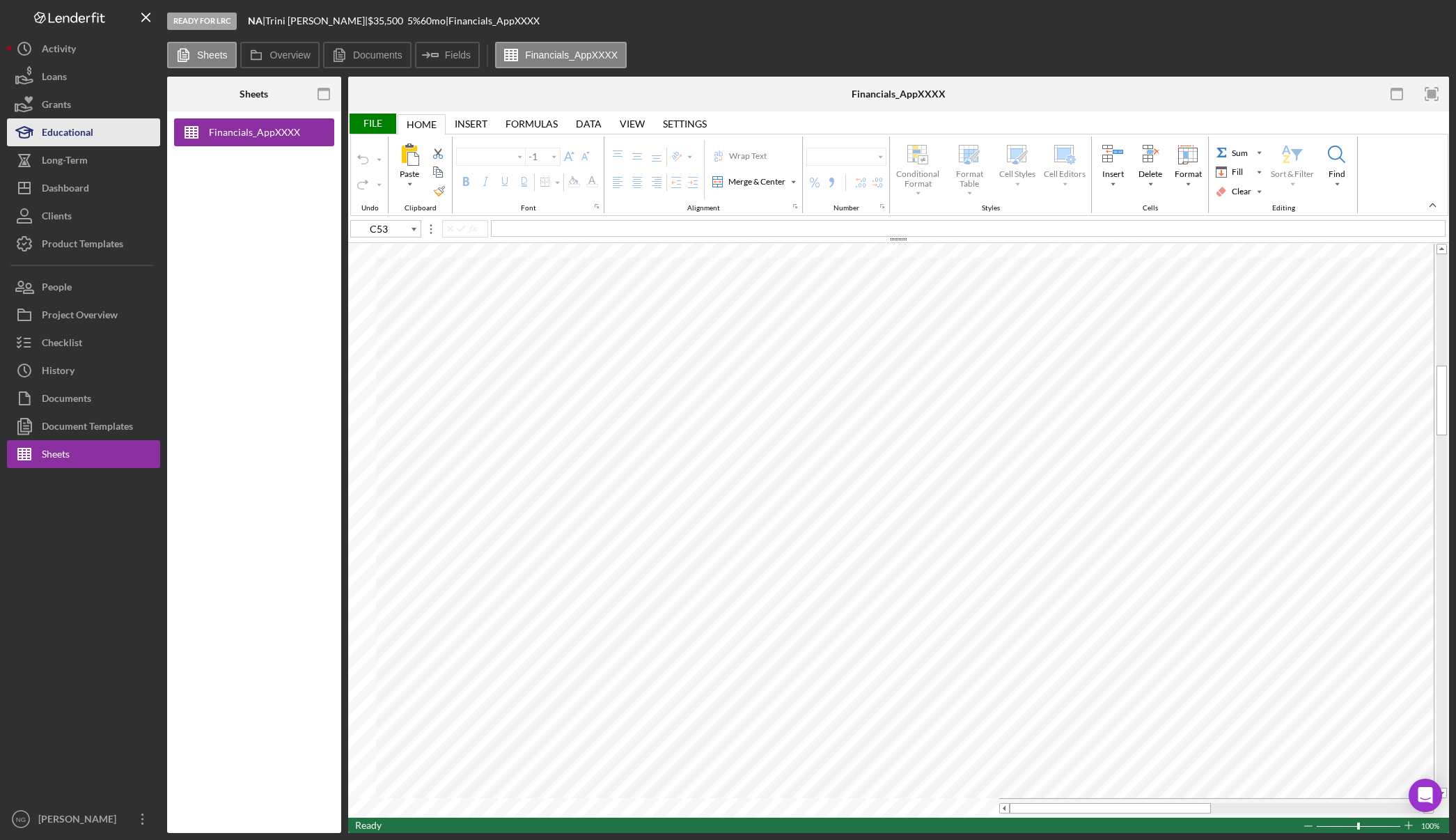
type input "Arial"
type input "11"
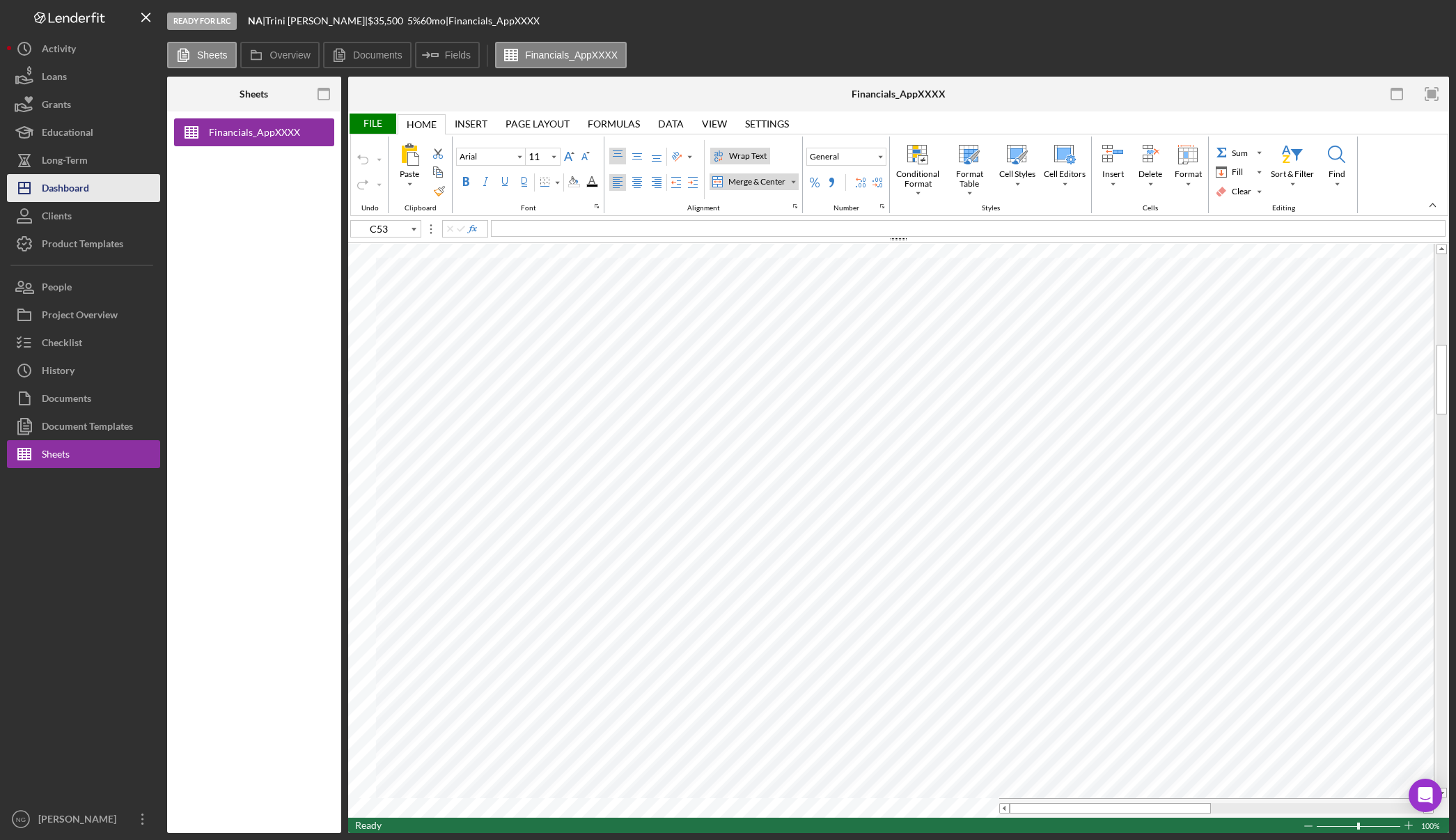
click at [74, 191] on div "Dashboard" at bounding box center [65, 190] width 47 height 31
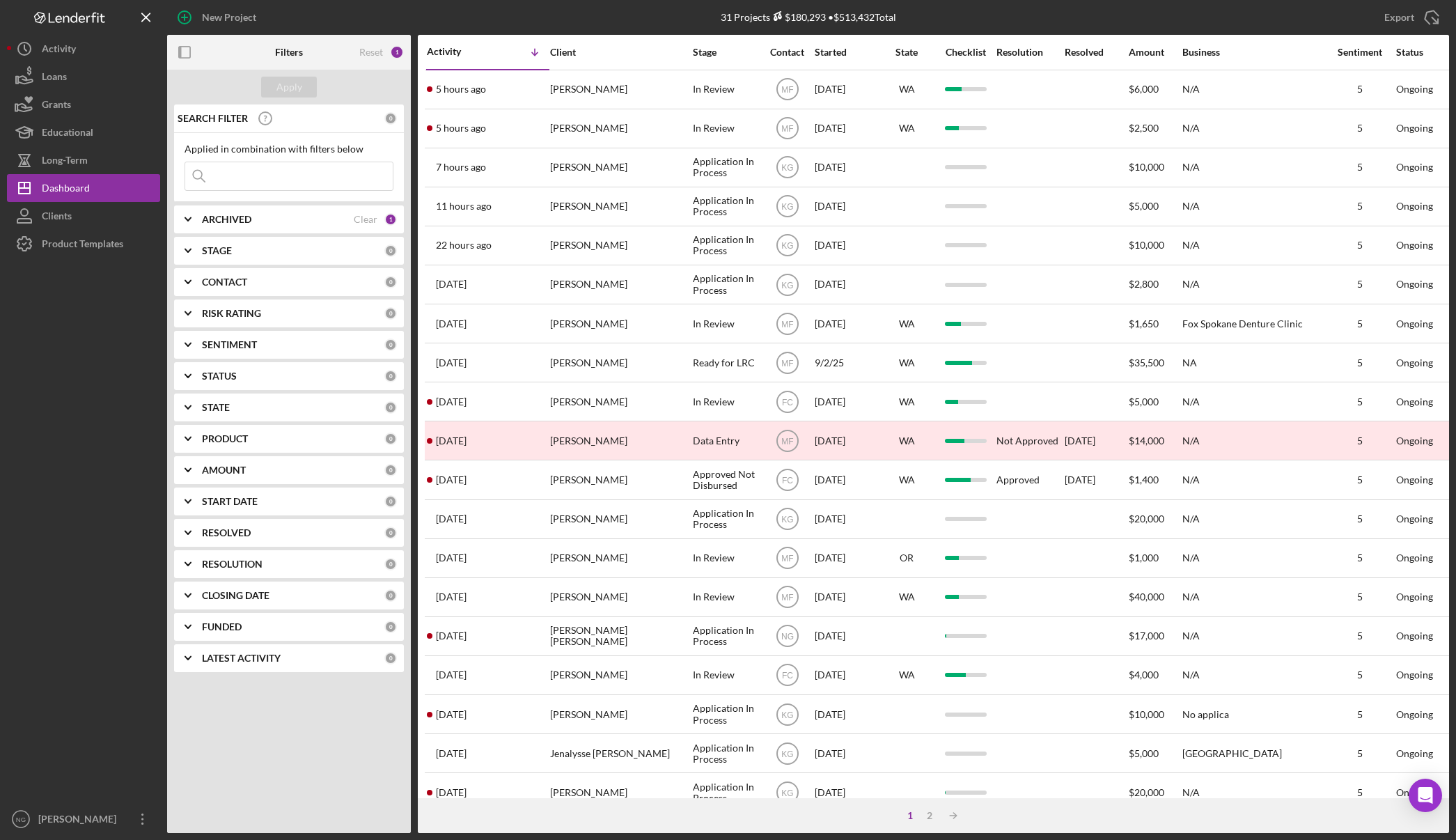
click at [136, 405] on div at bounding box center [84, 531] width 154 height 548
